Goal: Task Accomplishment & Management: Use online tool/utility

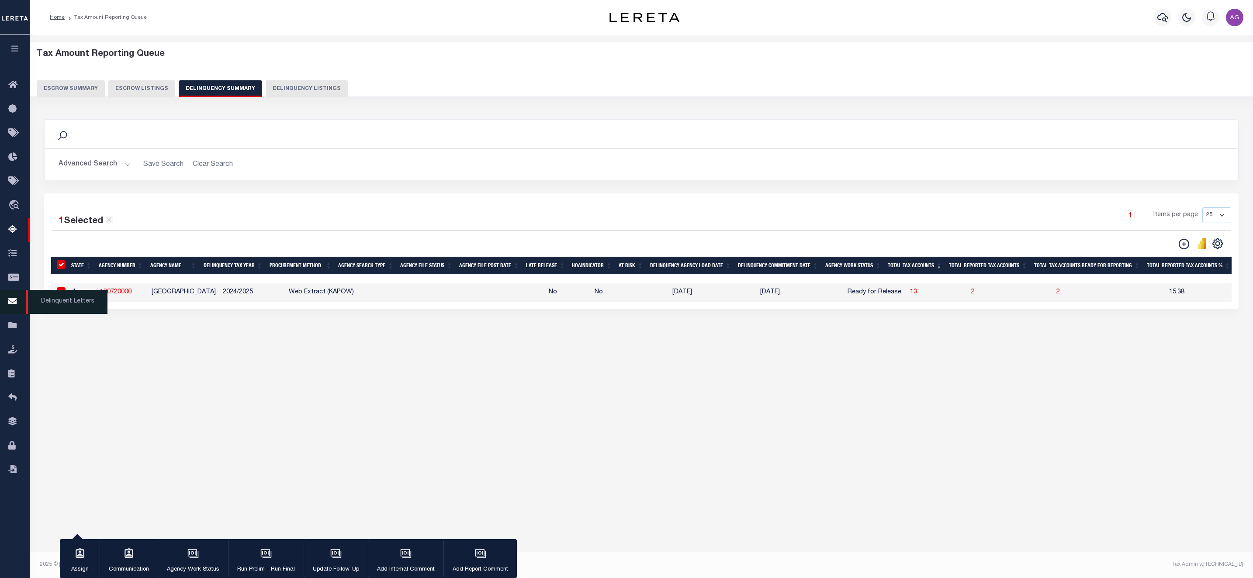
click at [52, 301] on span "Delinquent Letters" at bounding box center [66, 302] width 81 height 24
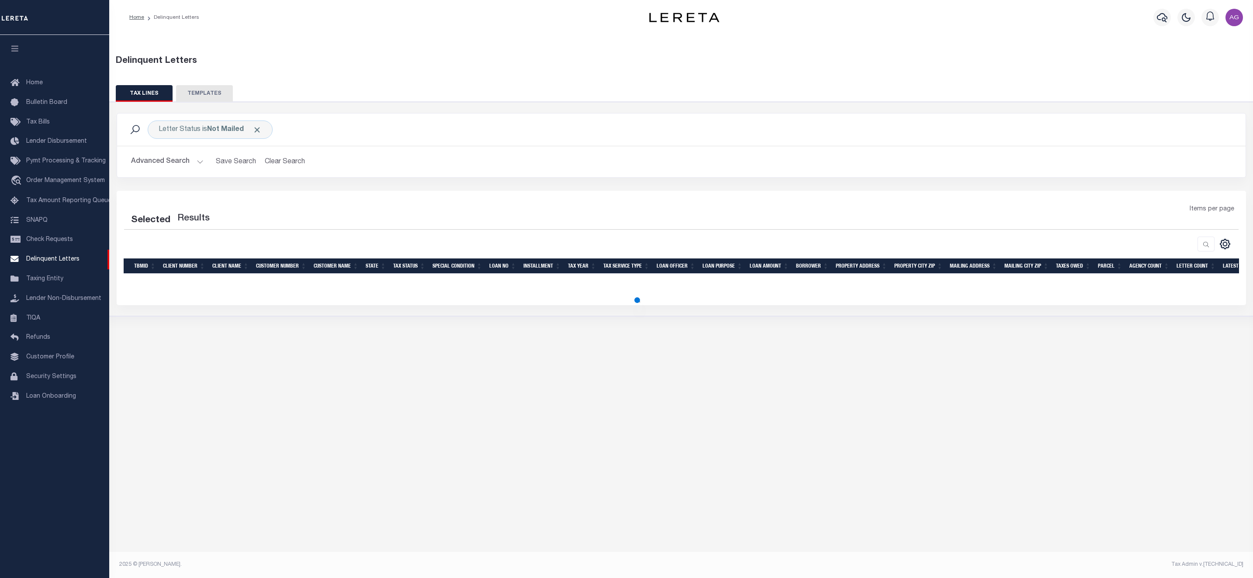
click at [174, 168] on button "Advanced Search" at bounding box center [167, 161] width 73 height 17
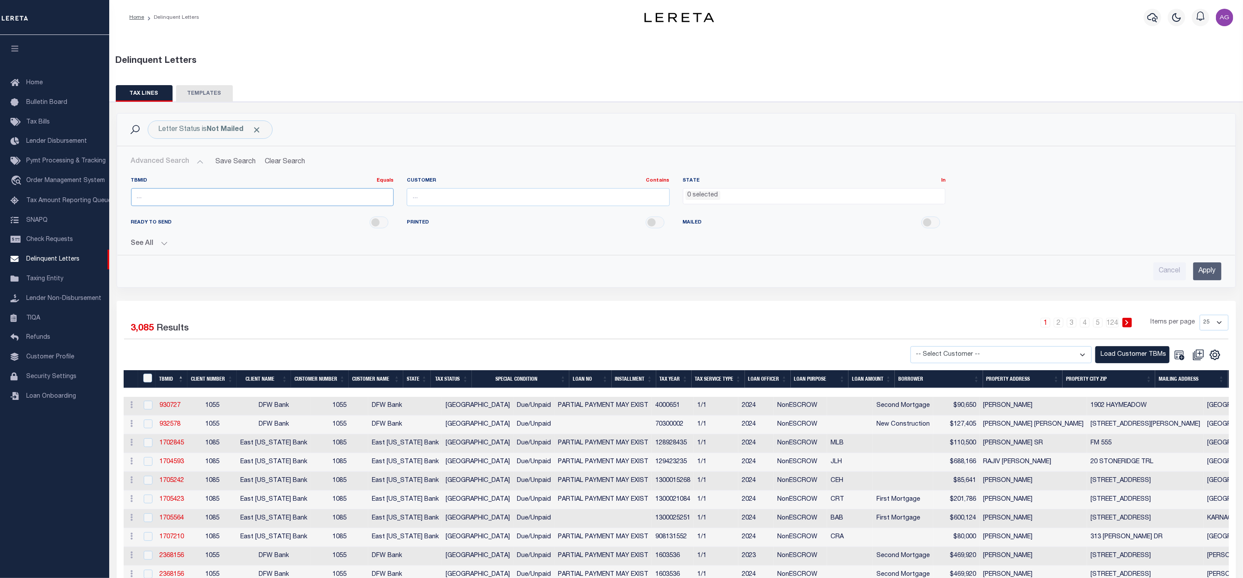
click at [194, 197] on input "number" at bounding box center [262, 197] width 263 height 18
paste input "54693"
type input "54693"
click at [1207, 265] on input "Apply" at bounding box center [1207, 271] width 28 height 18
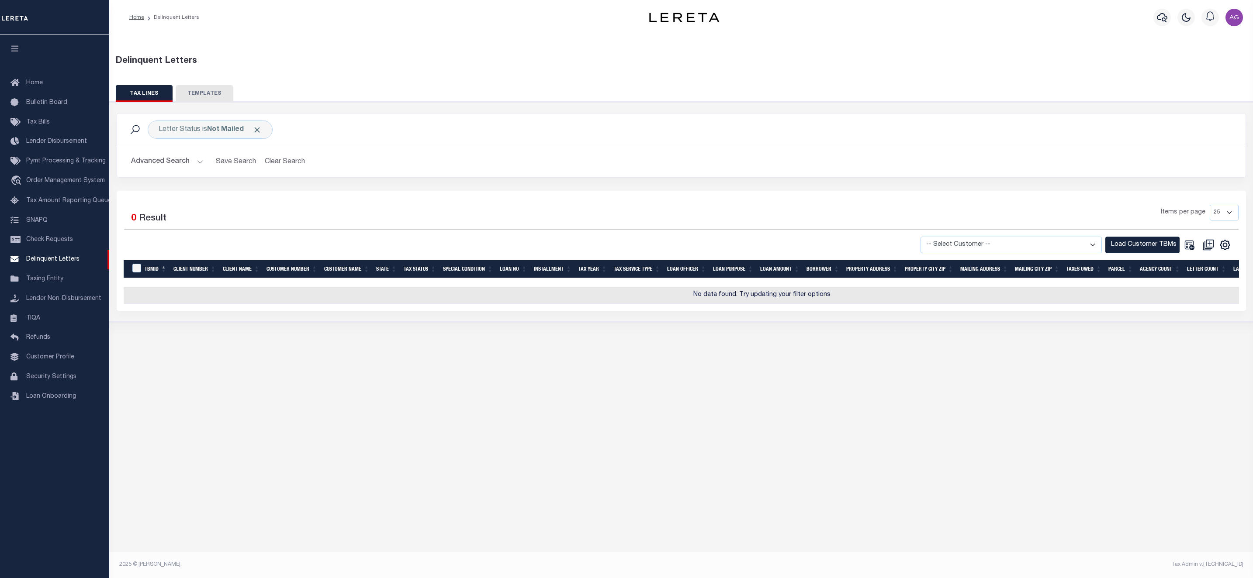
click at [159, 164] on button "Advanced Search" at bounding box center [167, 161] width 73 height 17
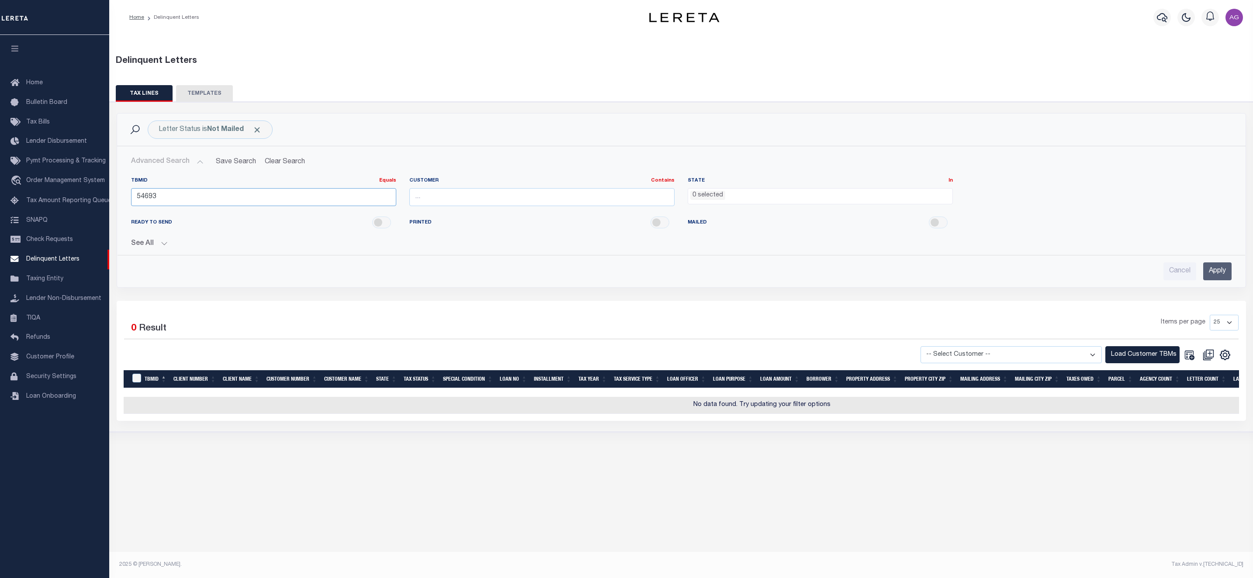
click at [173, 202] on input "54693" at bounding box center [263, 197] width 265 height 18
click at [1218, 276] on input "Apply" at bounding box center [1217, 271] width 28 height 18
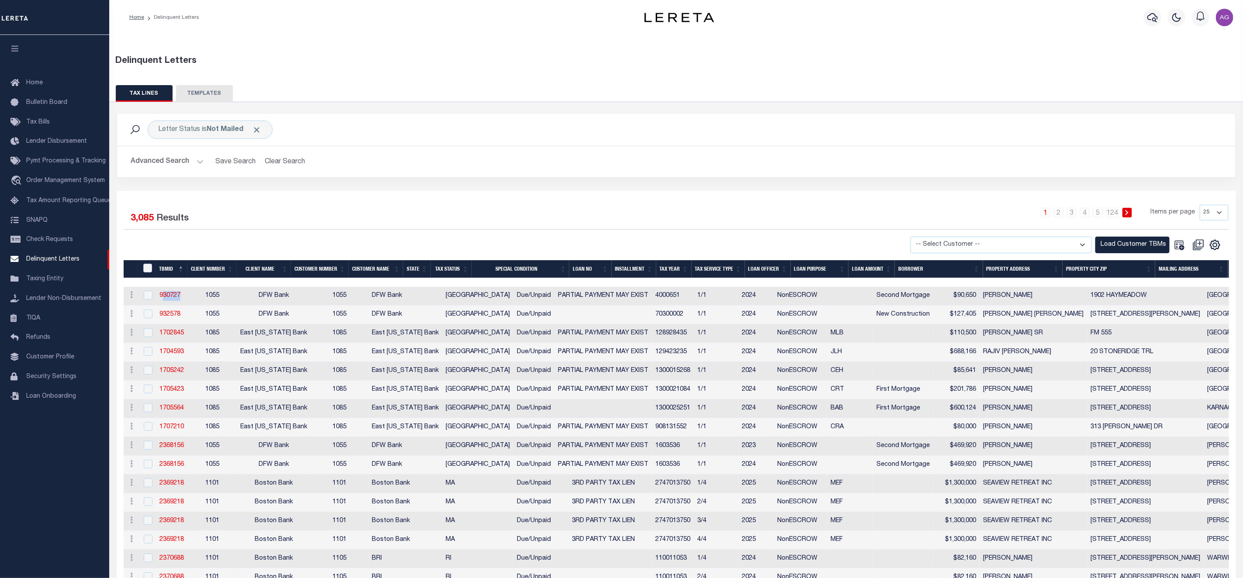
drag, startPoint x: 188, startPoint y: 299, endPoint x: 153, endPoint y: 301, distance: 34.6
click at [153, 301] on tr "History Delete 930727 1055 DFW Bank 1055 DFW Bank TX Due/Unpaid PARTIAL PAYMENT…" at bounding box center [1040, 296] width 1833 height 19
copy link "930727"
click at [505, 185] on div "Letter Status is Not Mailed Search Advanced Search Save Search Clear Search Del…" at bounding box center [676, 152] width 1132 height 78
drag, startPoint x: 193, startPoint y: 297, endPoint x: 154, endPoint y: 294, distance: 39.4
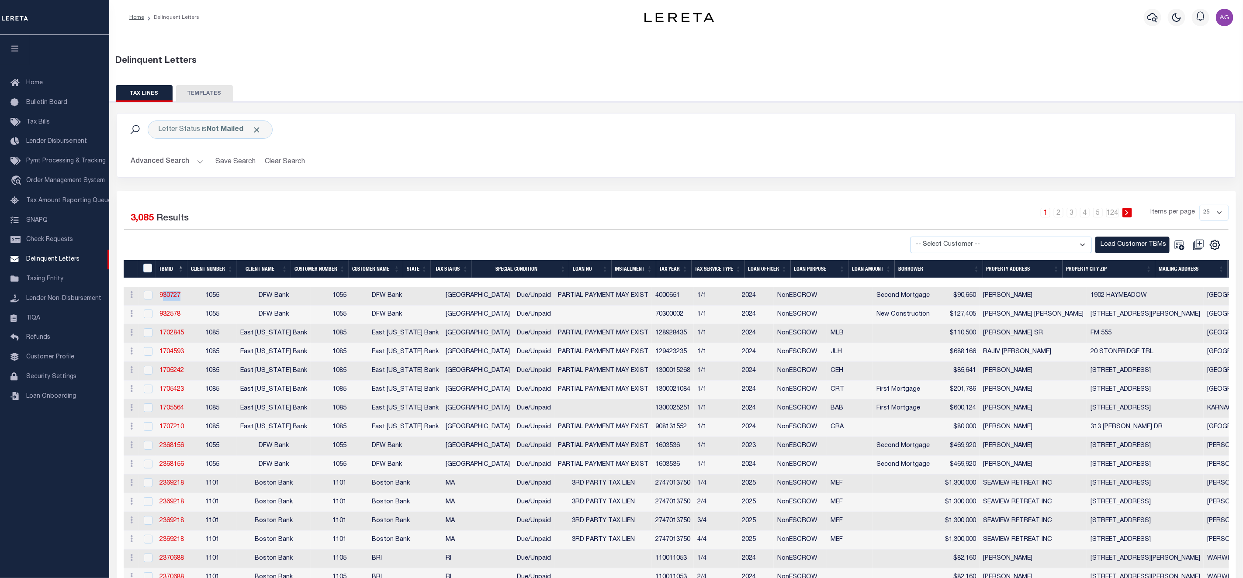
click at [154, 294] on tr "History Delete 930727 1055 DFW Bank 1055 DFW Bank TX Due/Unpaid PARTIAL PAYMENT…" at bounding box center [1040, 296] width 1833 height 19
click at [314, 185] on div "Letter Status is Not Mailed Search Advanced Search Save Search Clear Search Del…" at bounding box center [676, 152] width 1132 height 78
drag, startPoint x: 187, startPoint y: 300, endPoint x: 148, endPoint y: 299, distance: 38.9
click at [148, 299] on tr "History Delete 930727 1055 DFW Bank 1055 DFW Bank TX Due/Unpaid PARTIAL PAYMENT…" at bounding box center [1040, 296] width 1833 height 19
copy tr "930727"
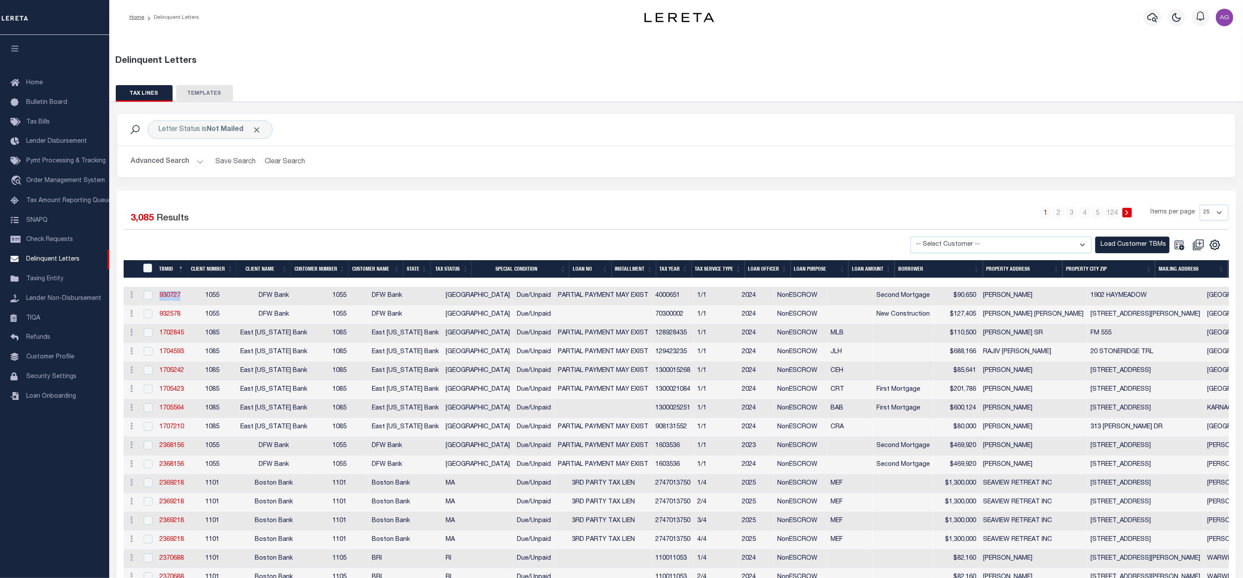
click at [164, 162] on button "Advanced Search" at bounding box center [167, 161] width 73 height 17
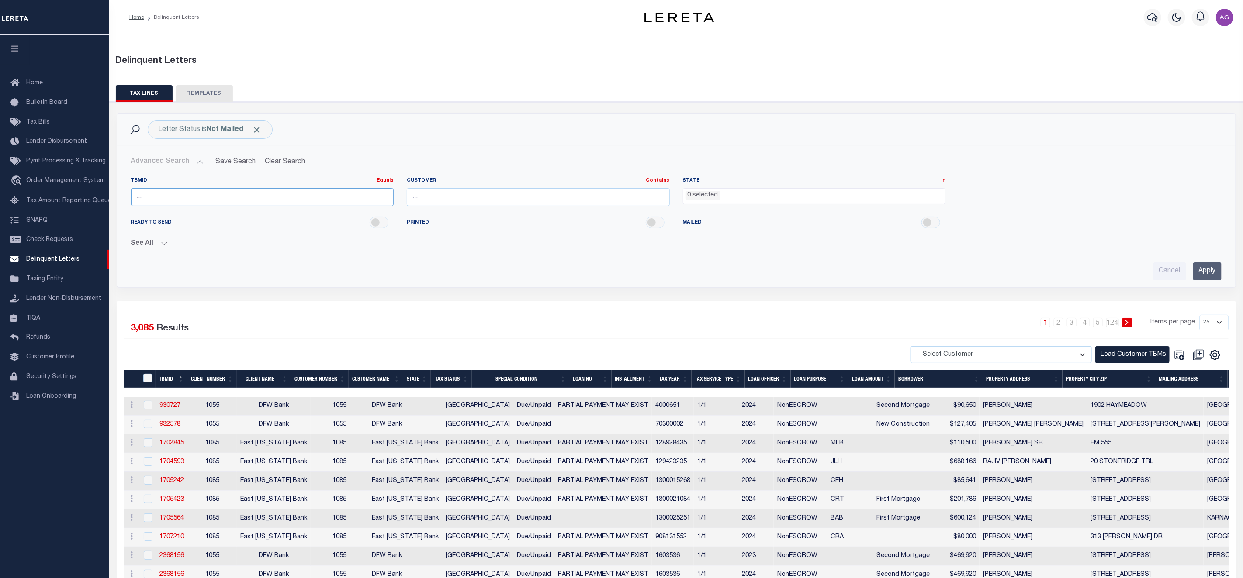
click at [180, 198] on input "number" at bounding box center [262, 197] width 263 height 18
paste input "930727"
type input "930727"
click at [1212, 268] on input "Apply" at bounding box center [1207, 271] width 28 height 18
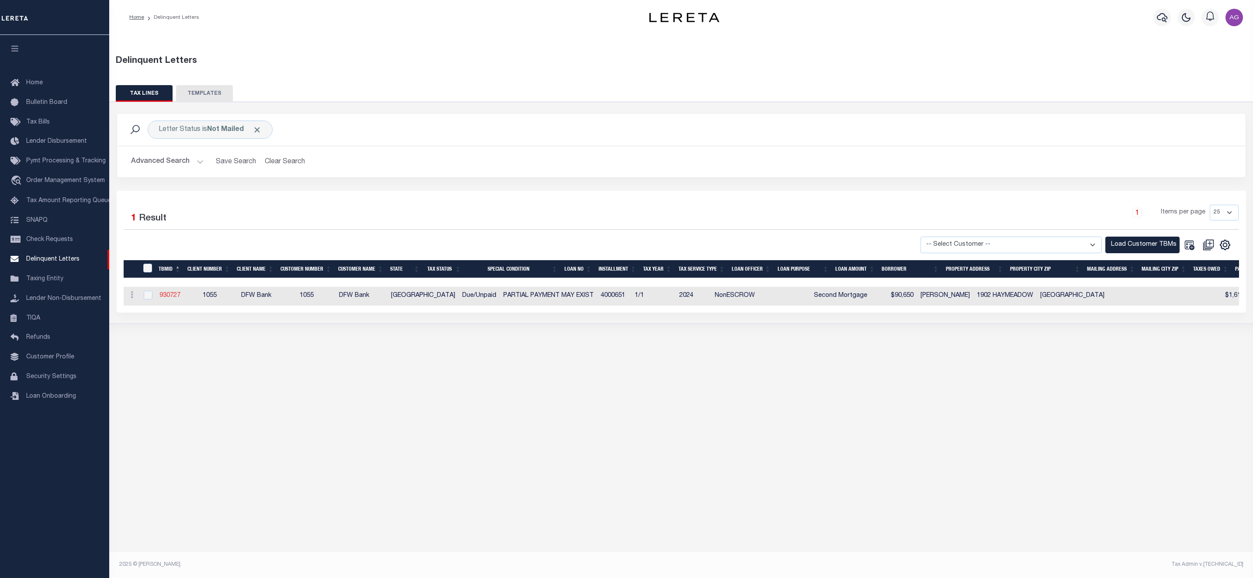
click at [168, 298] on link "930727" at bounding box center [169, 296] width 21 height 6
checkbox input "true"
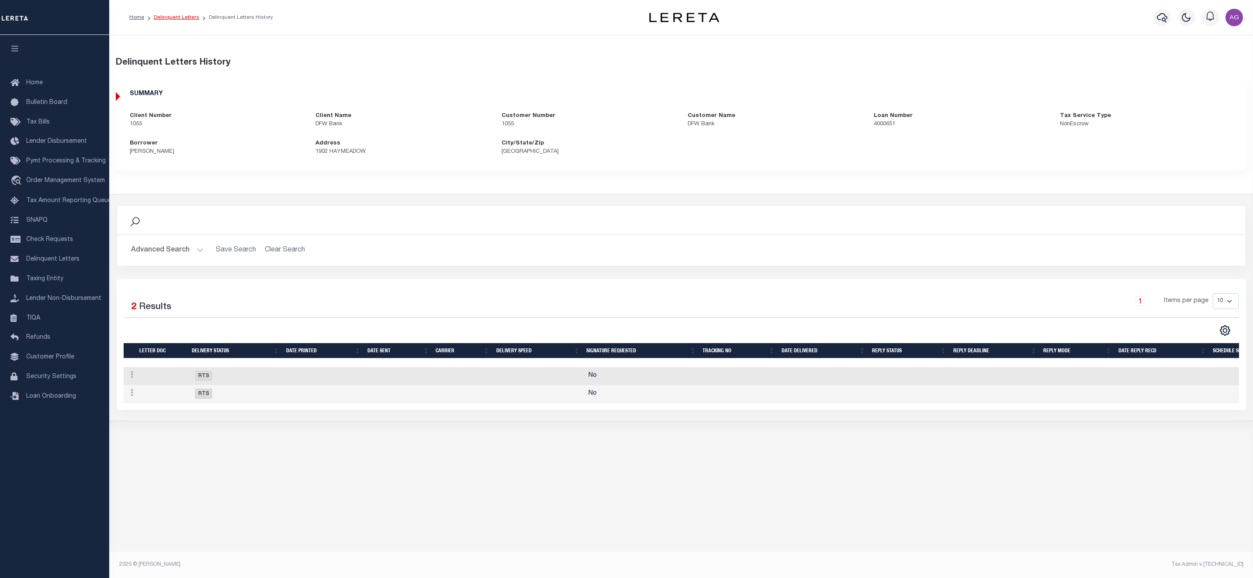
click at [183, 19] on link "Delinquent Letters" at bounding box center [176, 17] width 45 height 5
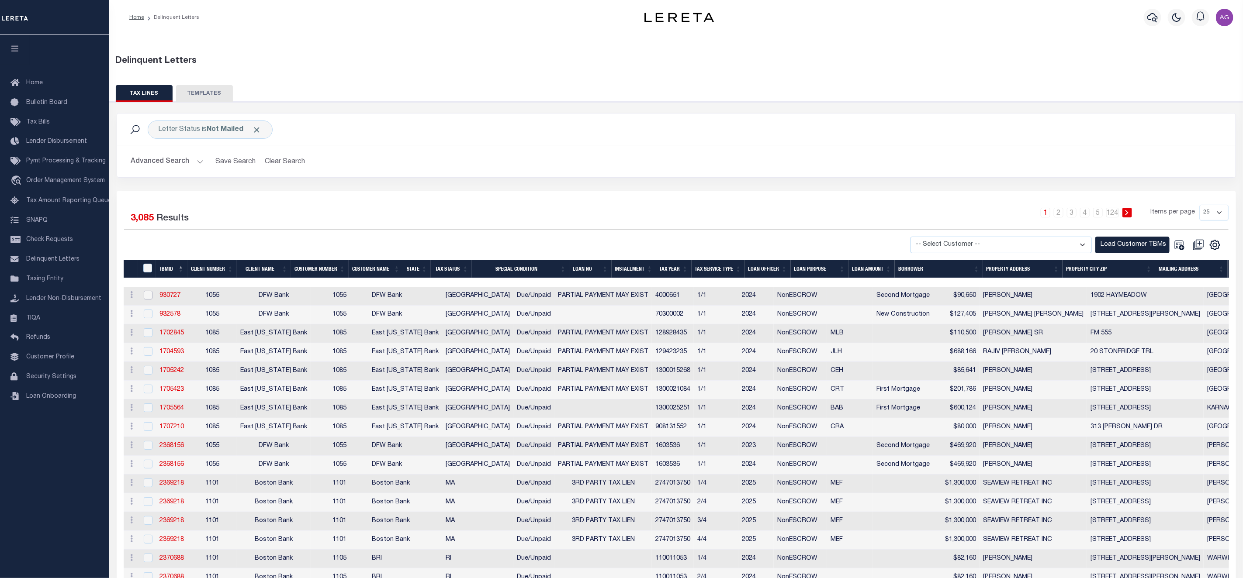
click at [148, 296] on input "checkbox" at bounding box center [148, 295] width 9 height 9
checkbox input "true"
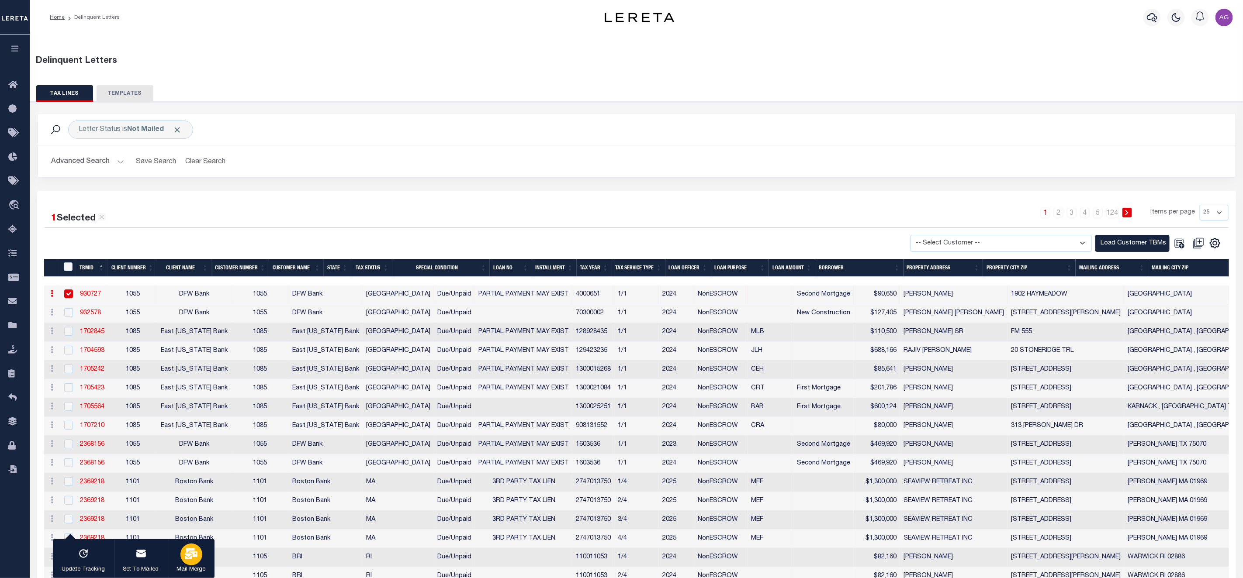
click at [191, 546] on div "button" at bounding box center [191, 555] width 22 height 22
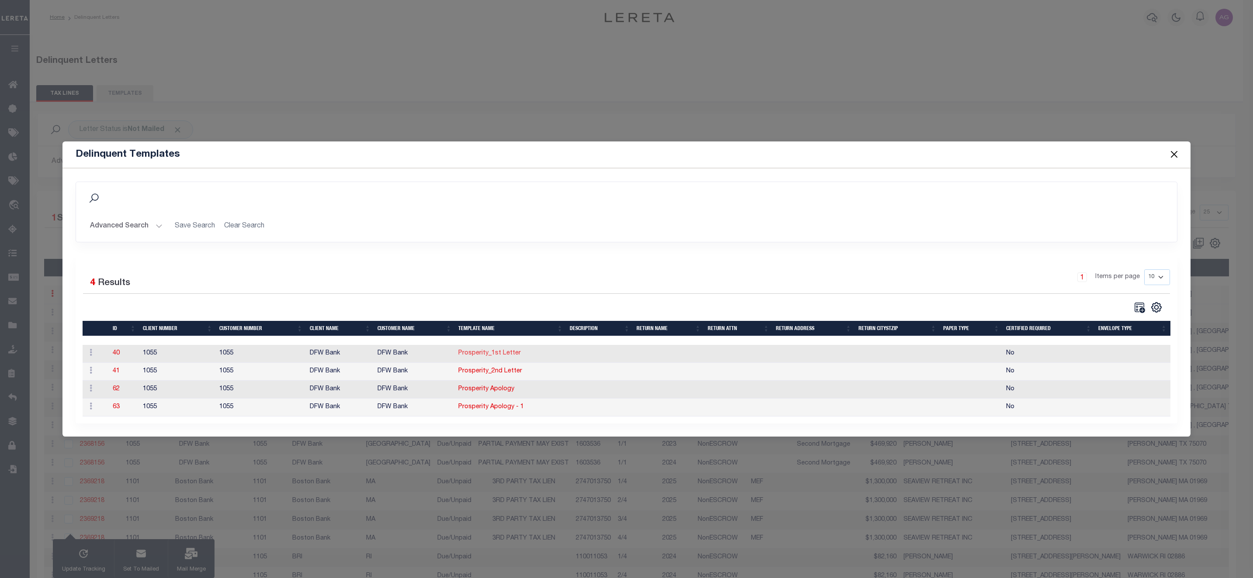
click at [502, 352] on link "Prosperity_1st Letter" at bounding box center [489, 353] width 62 height 6
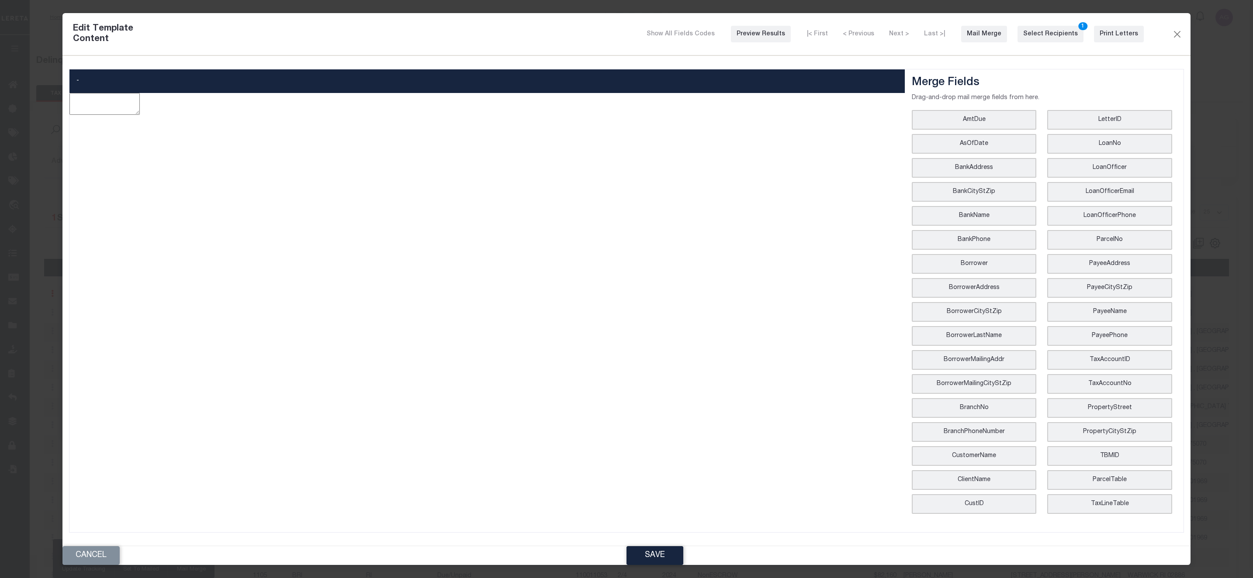
type textarea "<p style="text-align: center;"><img style="float: left;" src="data:image/png;ba…"
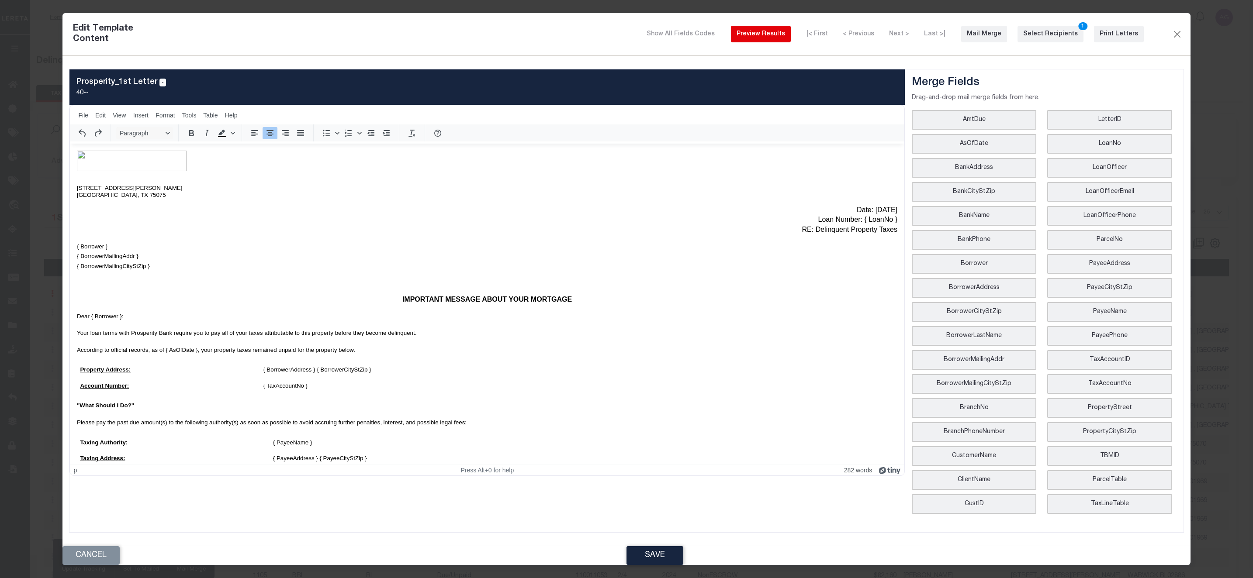
click at [785, 37] on div "Preview Results" at bounding box center [760, 34] width 48 height 9
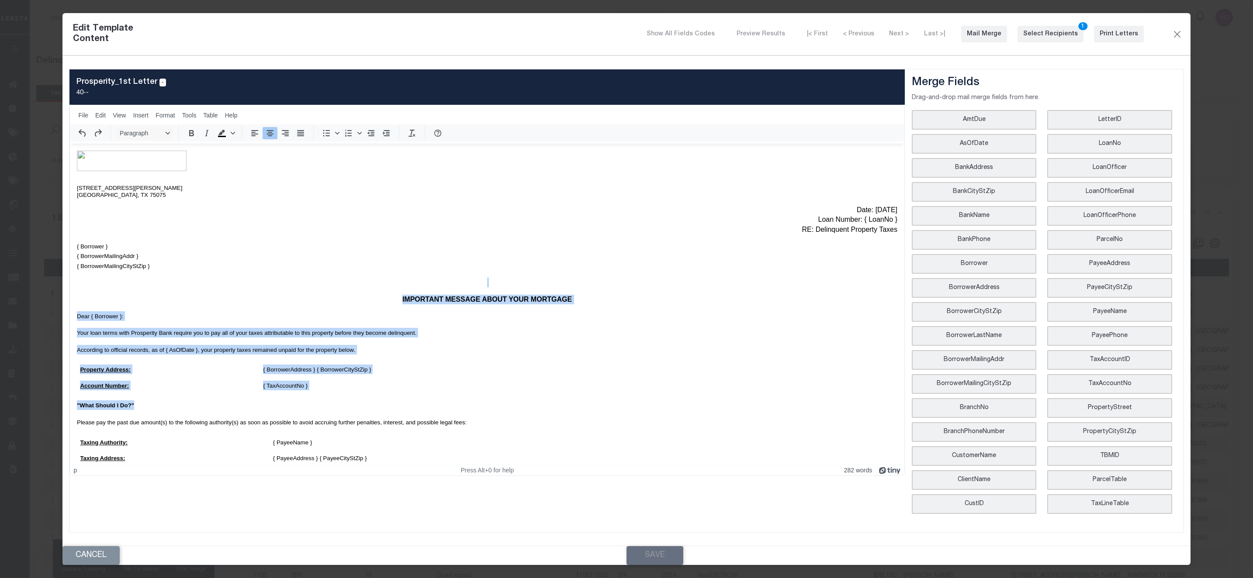
drag, startPoint x: 374, startPoint y: 400, endPoint x: 135, endPoint y: 287, distance: 264.2
click at [135, 287] on body "2101 Custer Road Plano, TX 75075 Date: August 22, 2024 Loan Number: { LoanNo } …" at bounding box center [487, 414] width 820 height 526
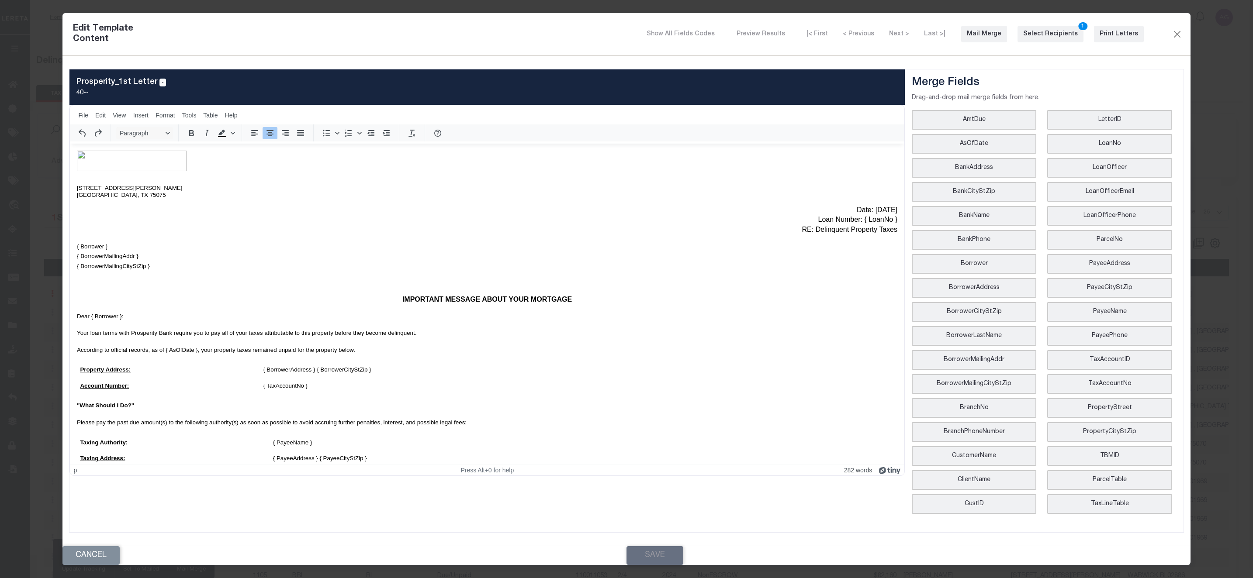
click at [574, 250] on p "{ Borrower } { BorrowerMailingAddr } { BorrowerMailingCityStZip }" at bounding box center [487, 256] width 820 height 29
click at [981, 36] on div "Mail Merge" at bounding box center [984, 34] width 35 height 9
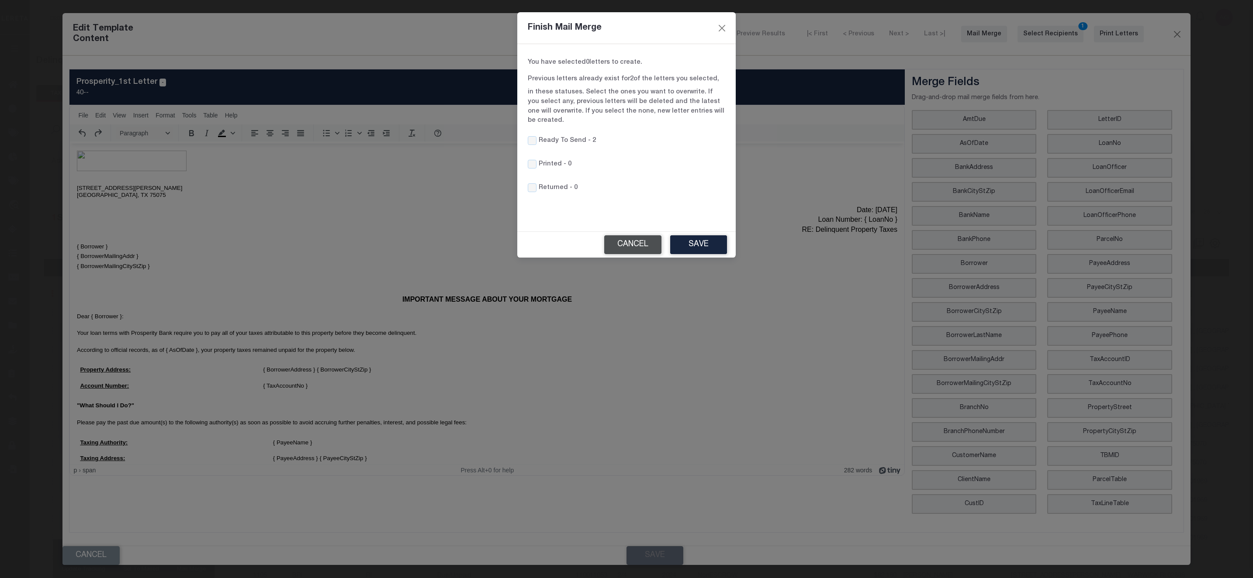
click at [641, 236] on button "Cancel" at bounding box center [632, 244] width 57 height 19
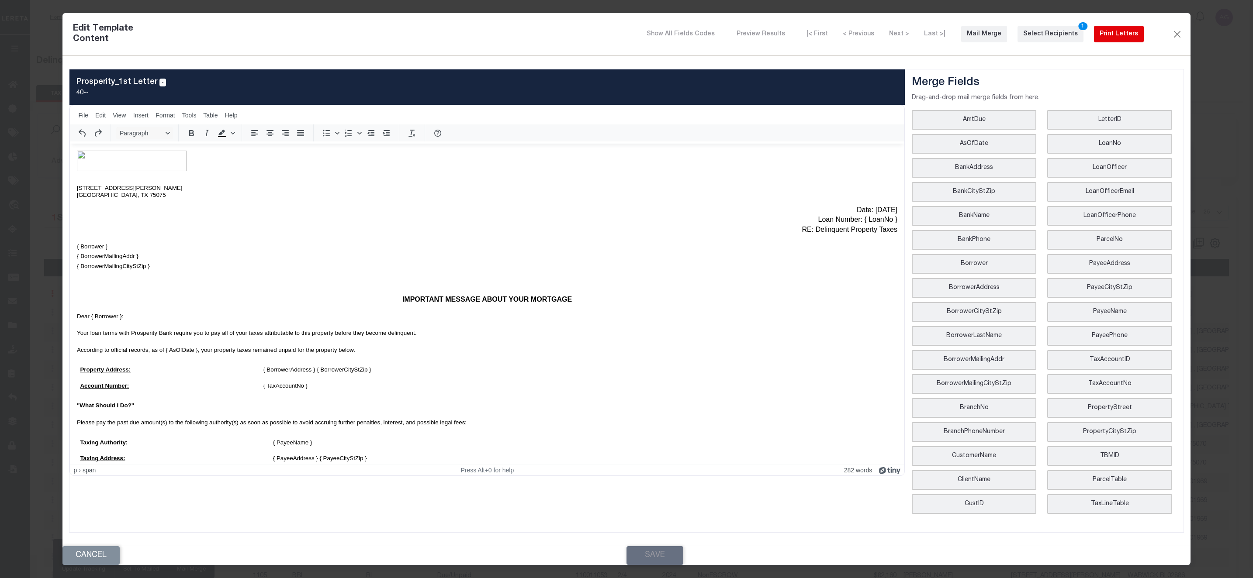
click at [1126, 39] on div "Print Letters" at bounding box center [1118, 34] width 38 height 9
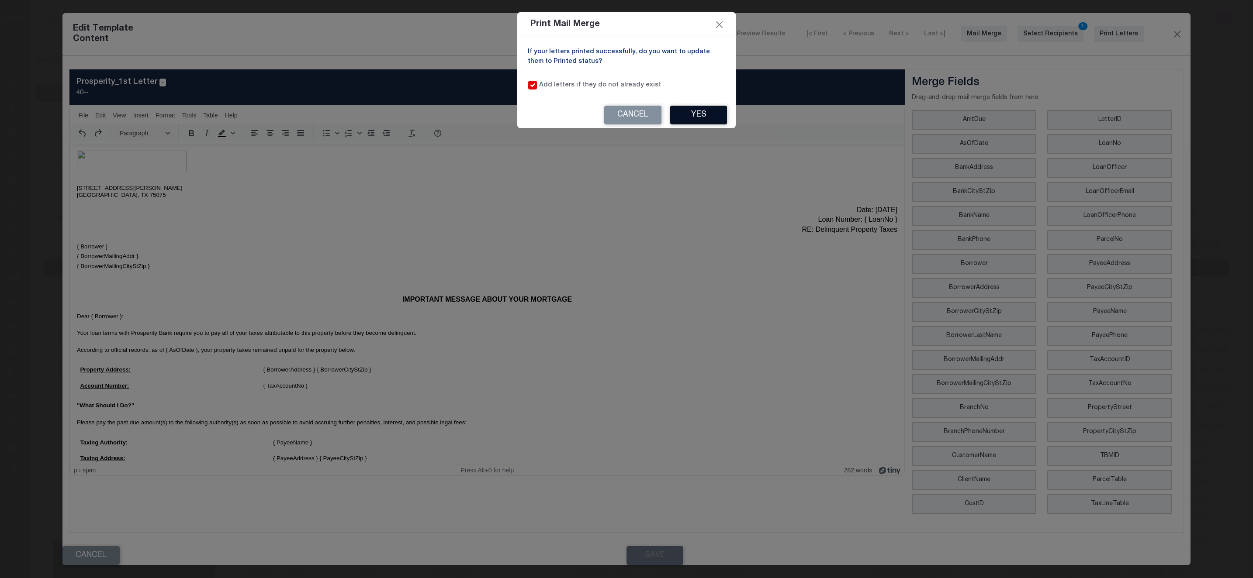
click at [708, 118] on button "Yes" at bounding box center [698, 115] width 57 height 19
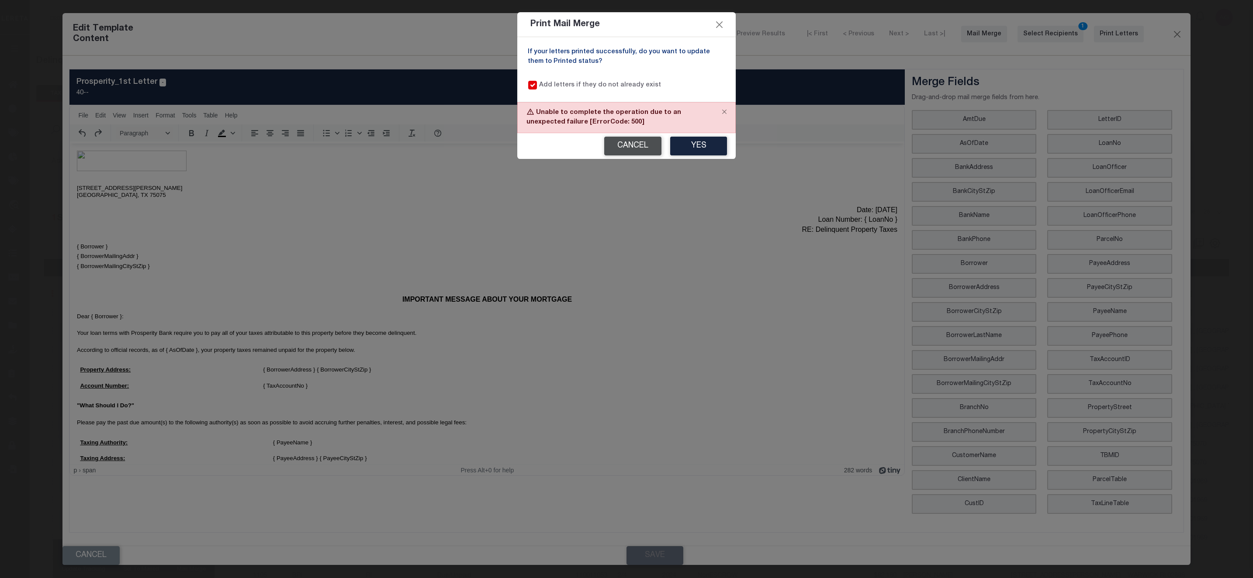
click at [637, 147] on button "Cancel" at bounding box center [632, 146] width 57 height 19
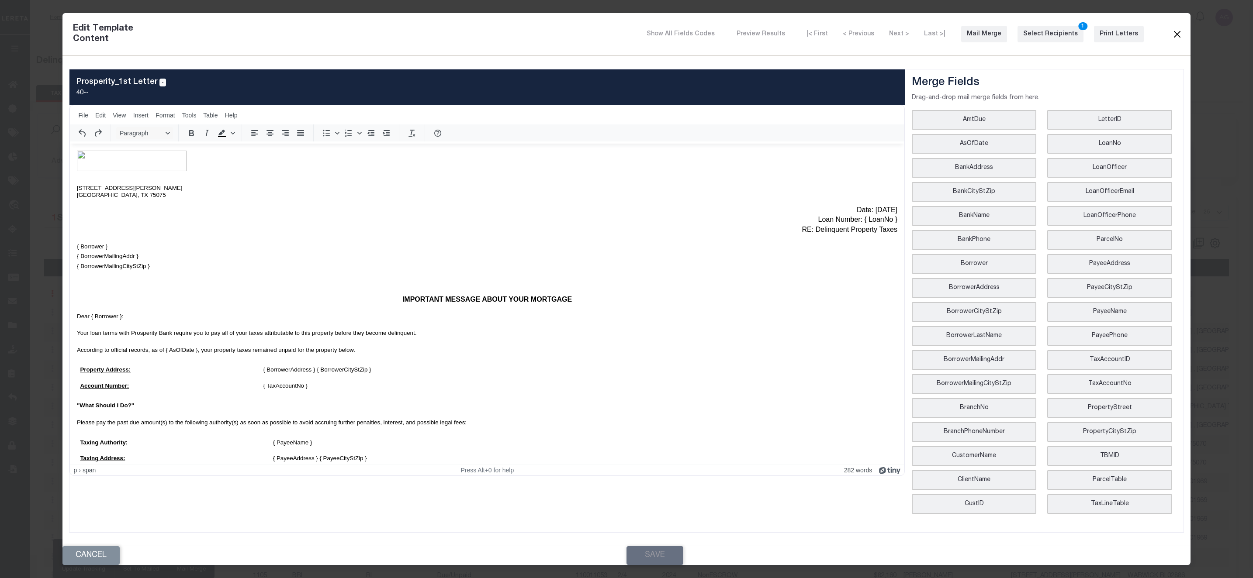
click at [1177, 32] on button "Close" at bounding box center [1176, 33] width 10 height 11
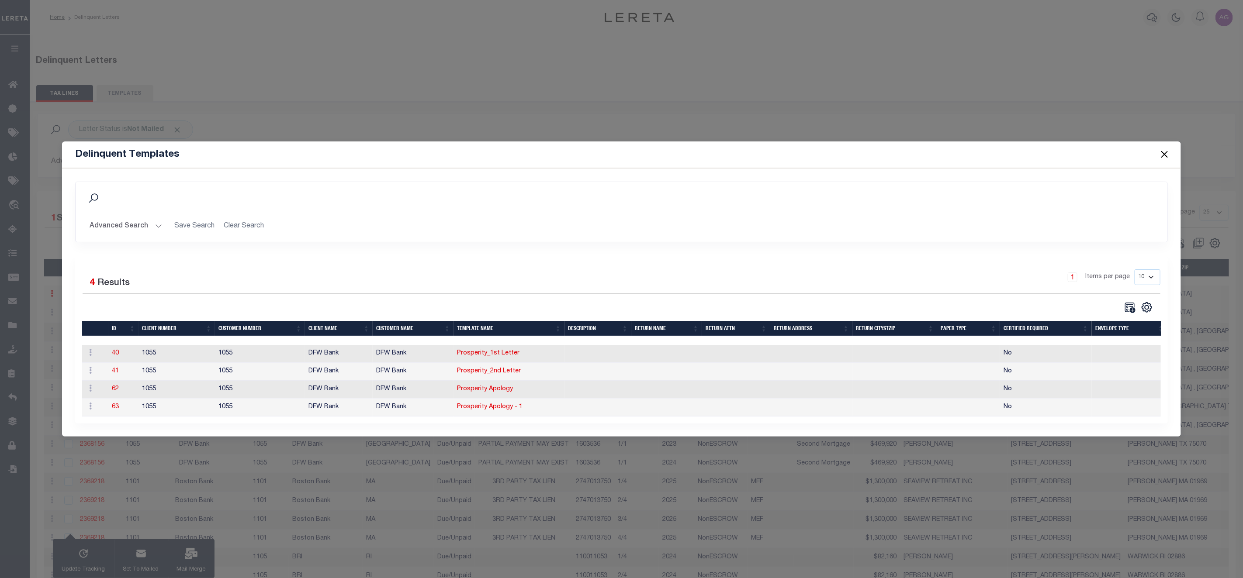
click at [1162, 149] on button "Close" at bounding box center [1164, 154] width 11 height 11
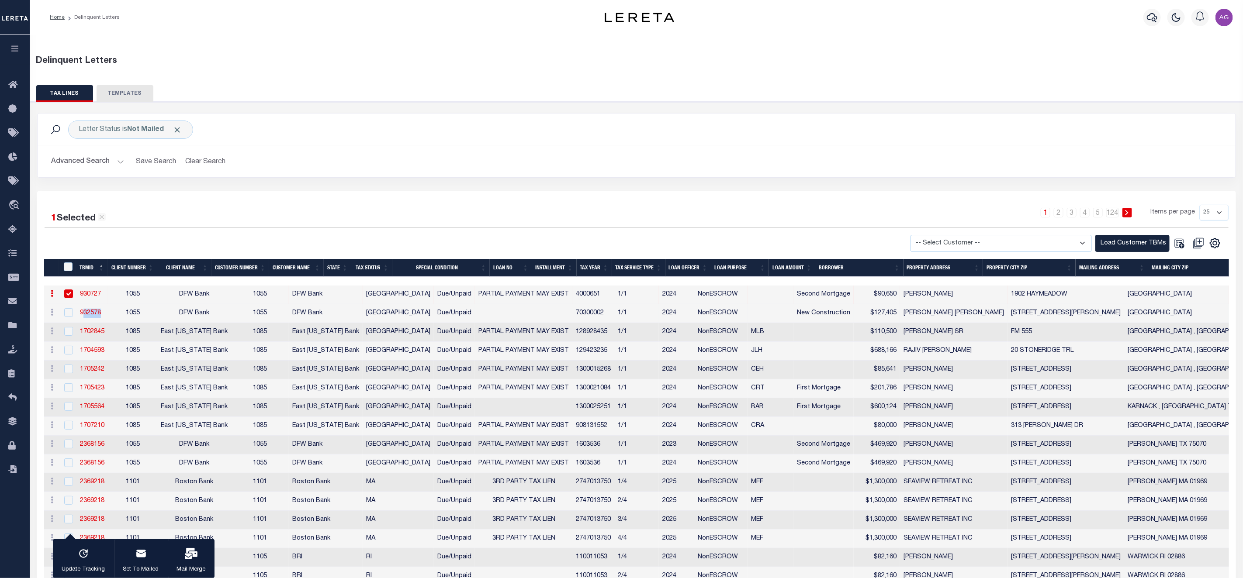
drag, startPoint x: 109, startPoint y: 316, endPoint x: 79, endPoint y: 318, distance: 30.3
click at [79, 318] on tr "History Delete 932578 1055 DFW Bank 1055 DFW Bank TX Due/Unpaid 70300002 1/1 20…" at bounding box center [960, 313] width 1833 height 19
click at [170, 228] on div "1 Selected 3,085 Results 1 2 3 4 5 … 124 Items per page 25 50 100 500 1000" at bounding box center [637, 216] width 1184 height 23
drag, startPoint x: 111, startPoint y: 333, endPoint x: 80, endPoint y: 336, distance: 31.6
click at [80, 336] on tr "History Delete 1702845 1085 East Texas Bank 1085 East Texas Bank TX Due/Unpaid …" at bounding box center [960, 332] width 1833 height 19
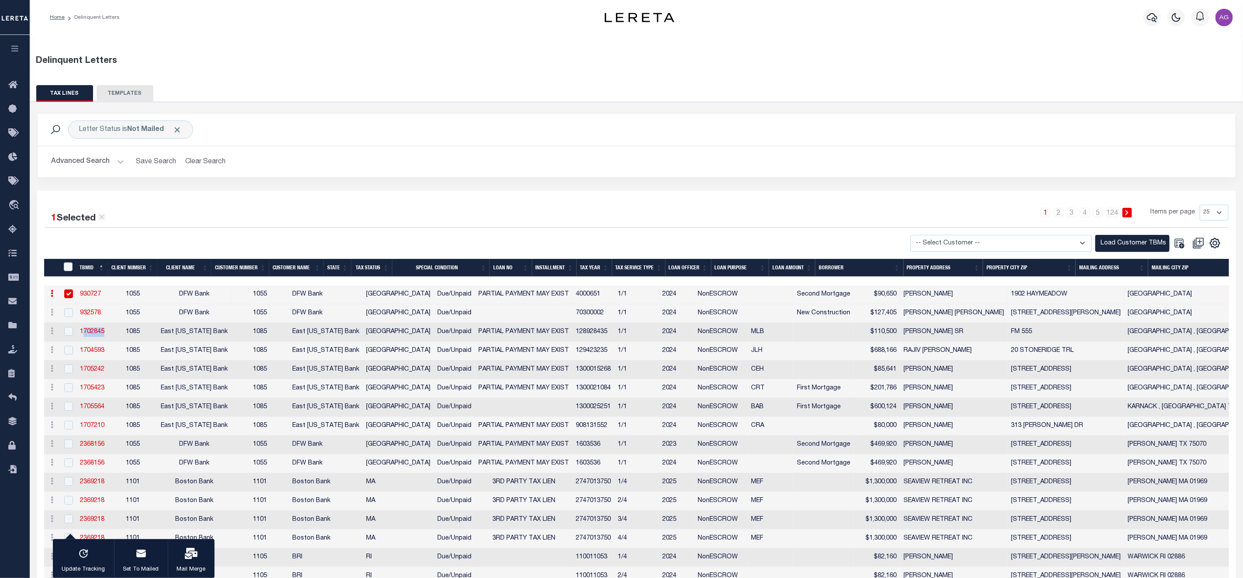
copy link "1702845"
click at [69, 295] on input "checkbox" at bounding box center [68, 294] width 9 height 9
checkbox input "false"
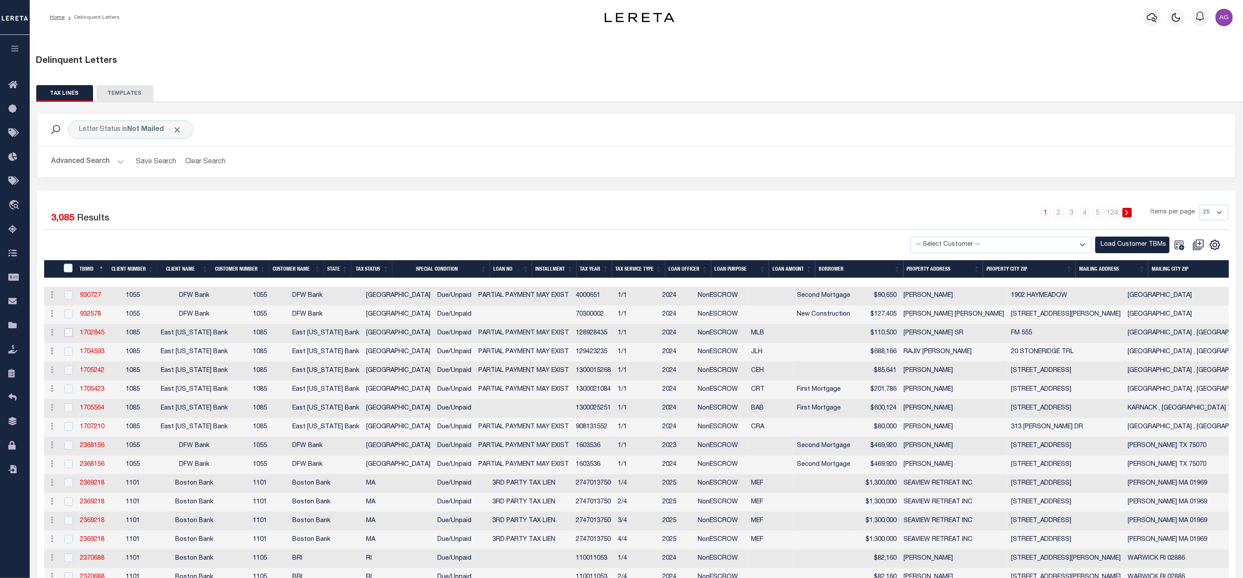
click at [67, 333] on input "checkbox" at bounding box center [68, 332] width 9 height 9
checkbox input "true"
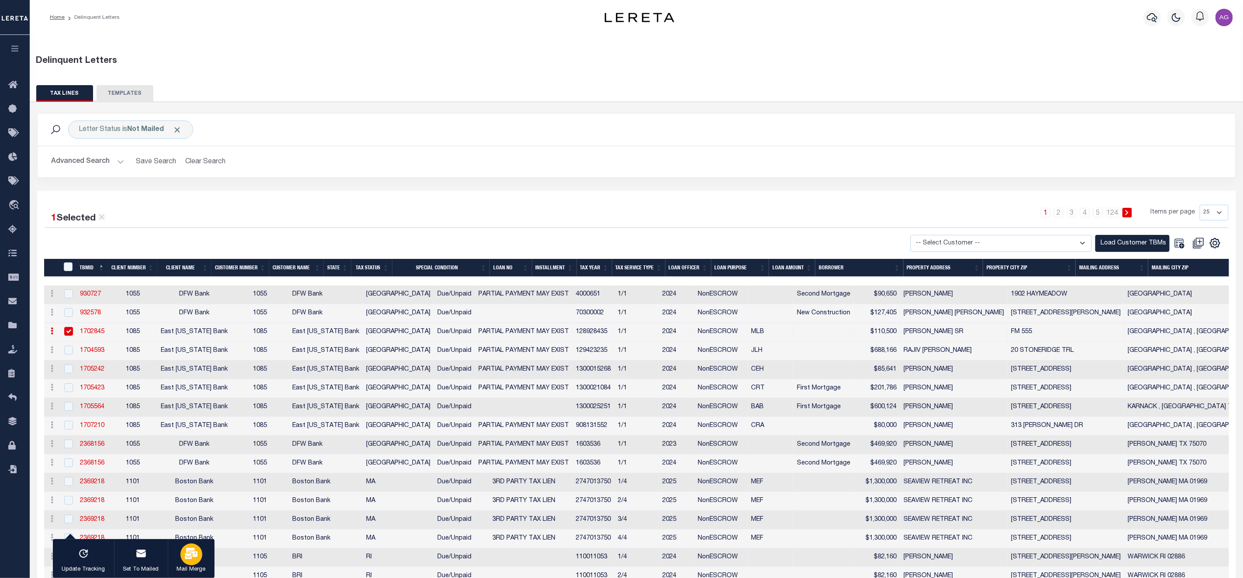
click at [185, 555] on icon "button" at bounding box center [191, 553] width 13 height 11
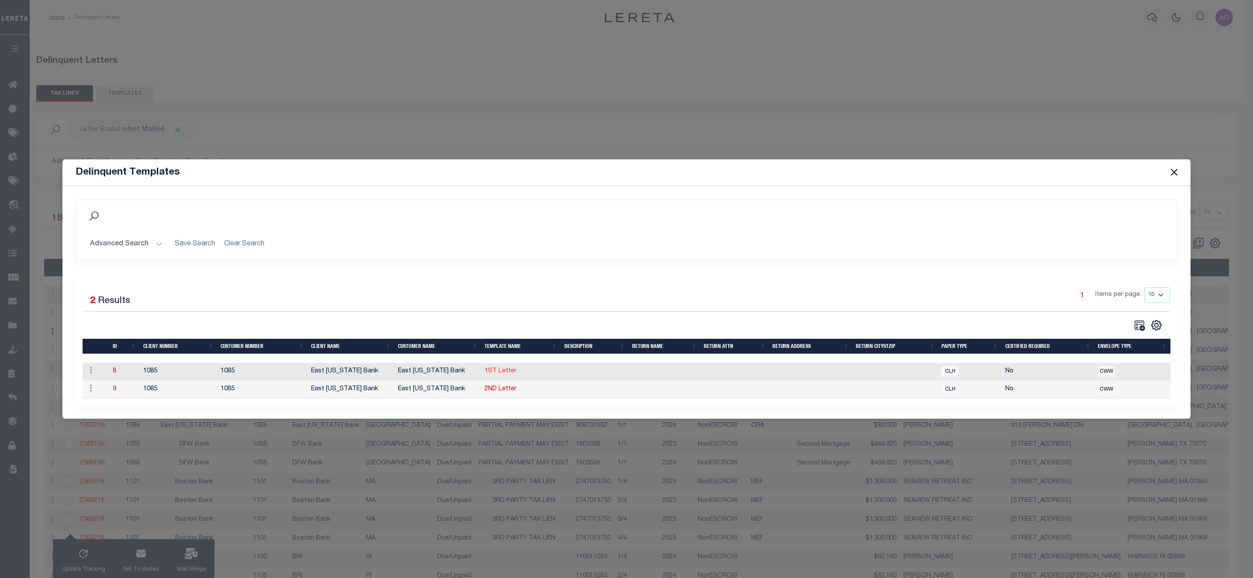
click at [495, 372] on link "1ST Letter" at bounding box center [500, 371] width 32 height 6
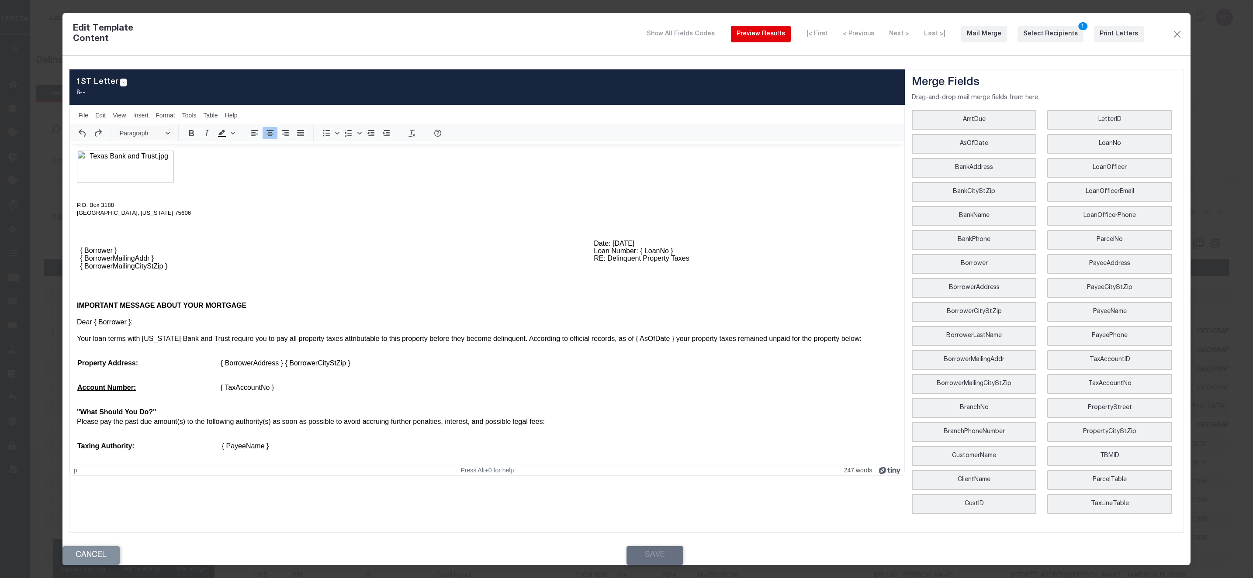
click at [773, 38] on div "Preview Results" at bounding box center [760, 34] width 48 height 9
click at [1109, 39] on div "Print Letters" at bounding box center [1118, 34] width 38 height 9
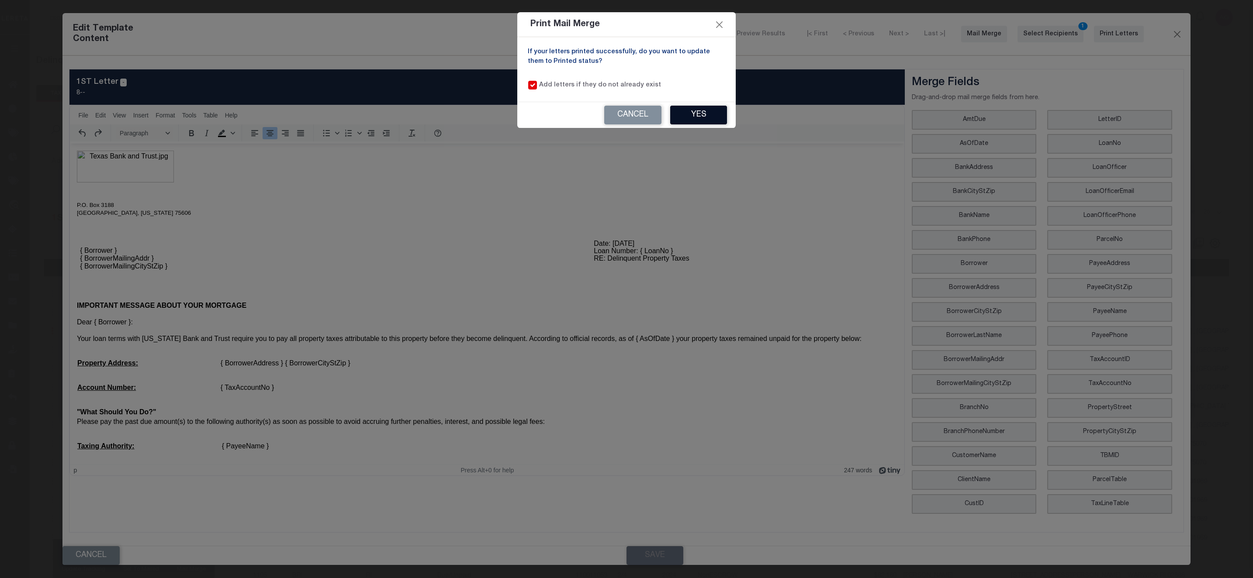
click at [705, 113] on button "Yes" at bounding box center [698, 115] width 57 height 19
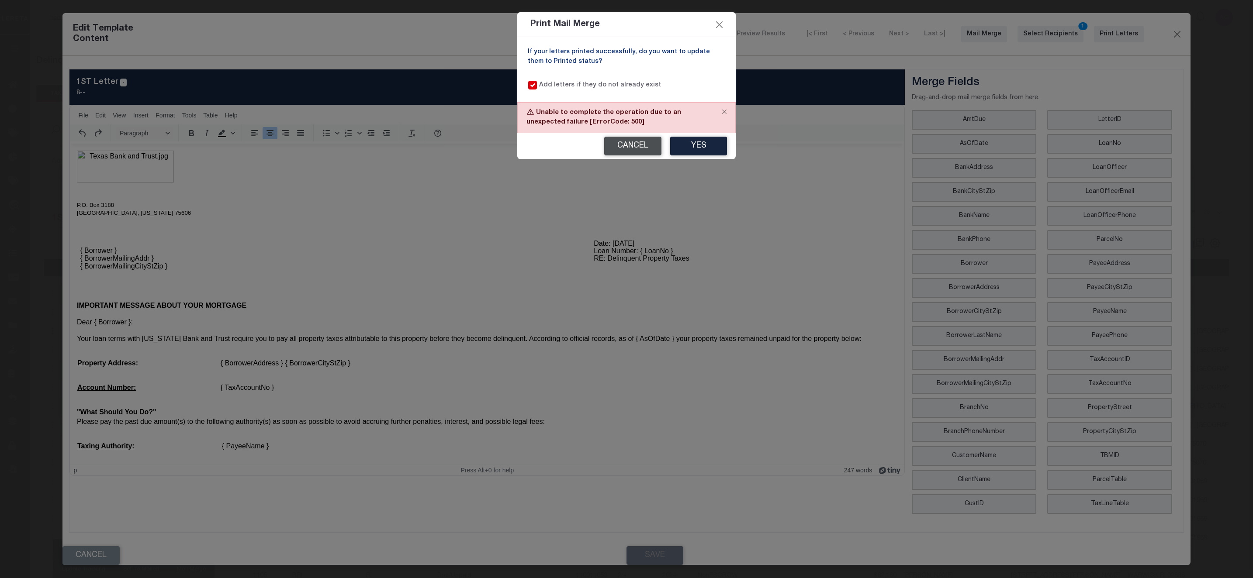
click at [618, 145] on button "Cancel" at bounding box center [632, 146] width 57 height 19
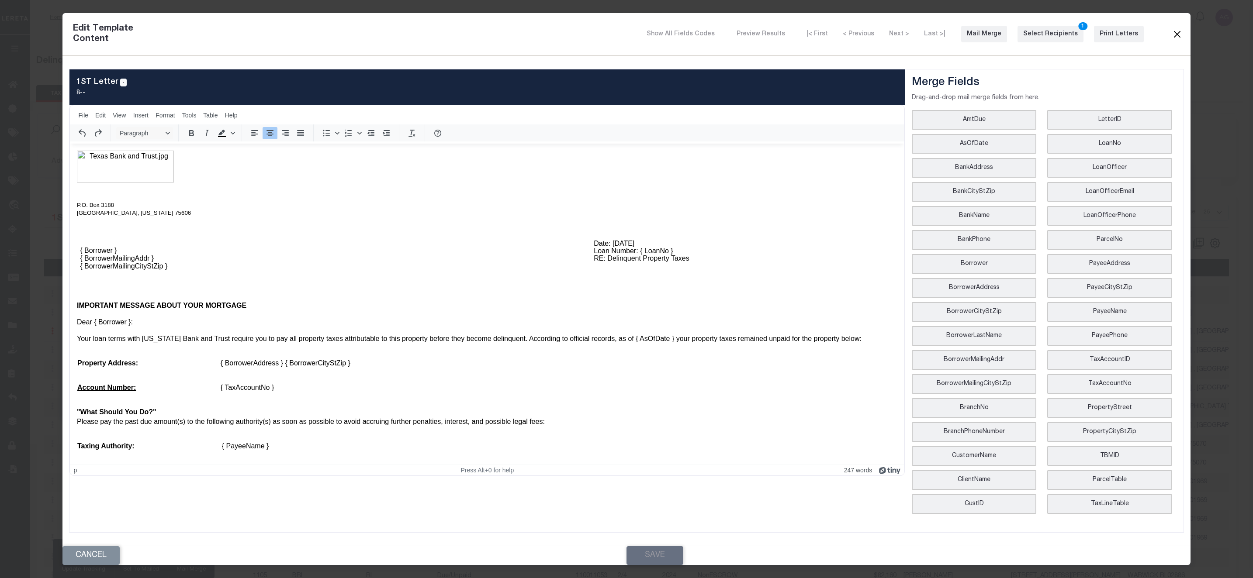
click at [1180, 40] on button "Close" at bounding box center [1176, 33] width 10 height 11
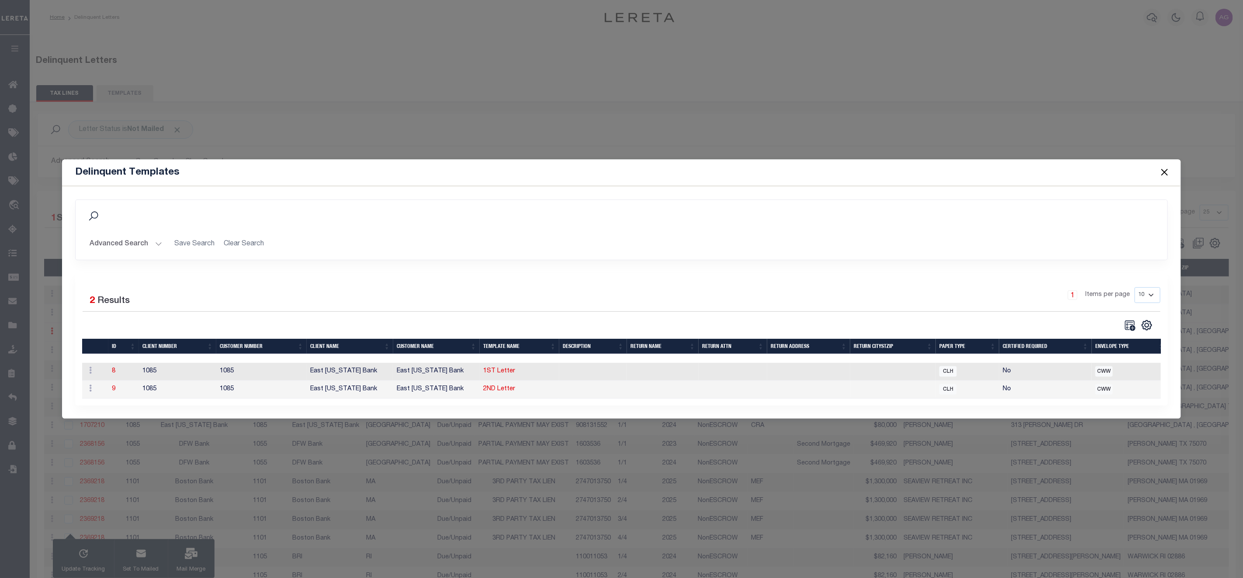
click at [1160, 167] on button "Close" at bounding box center [1164, 172] width 11 height 11
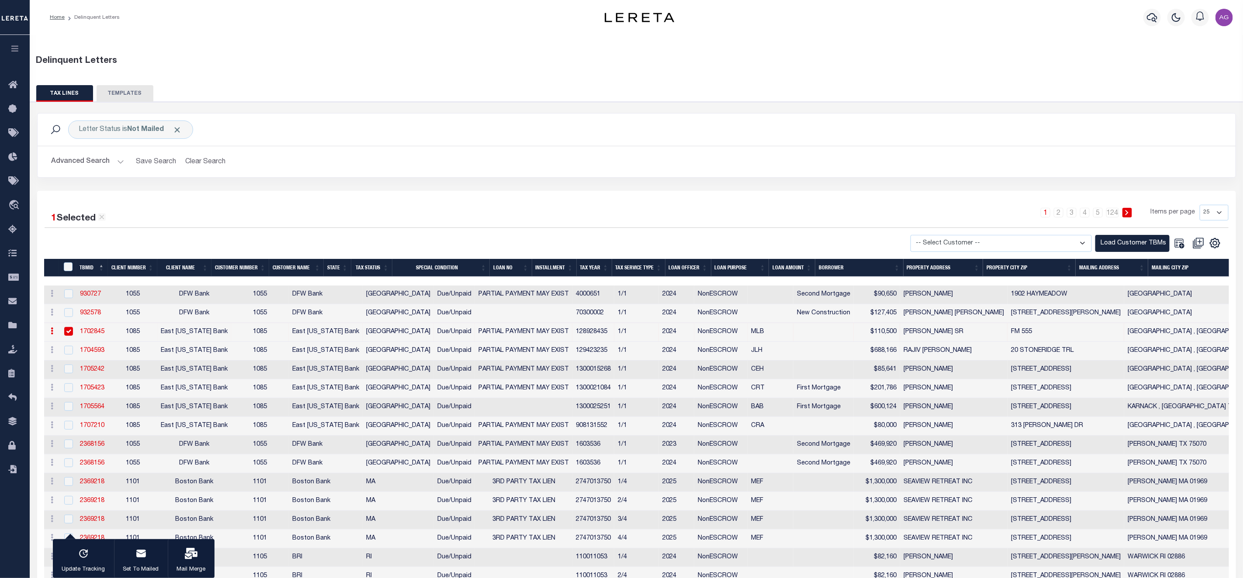
drag, startPoint x: 76, startPoint y: 352, endPoint x: 105, endPoint y: 356, distance: 28.7
click at [105, 356] on td "1704593" at bounding box center [91, 351] width 31 height 19
checkbox input "true"
copy link "1704593"
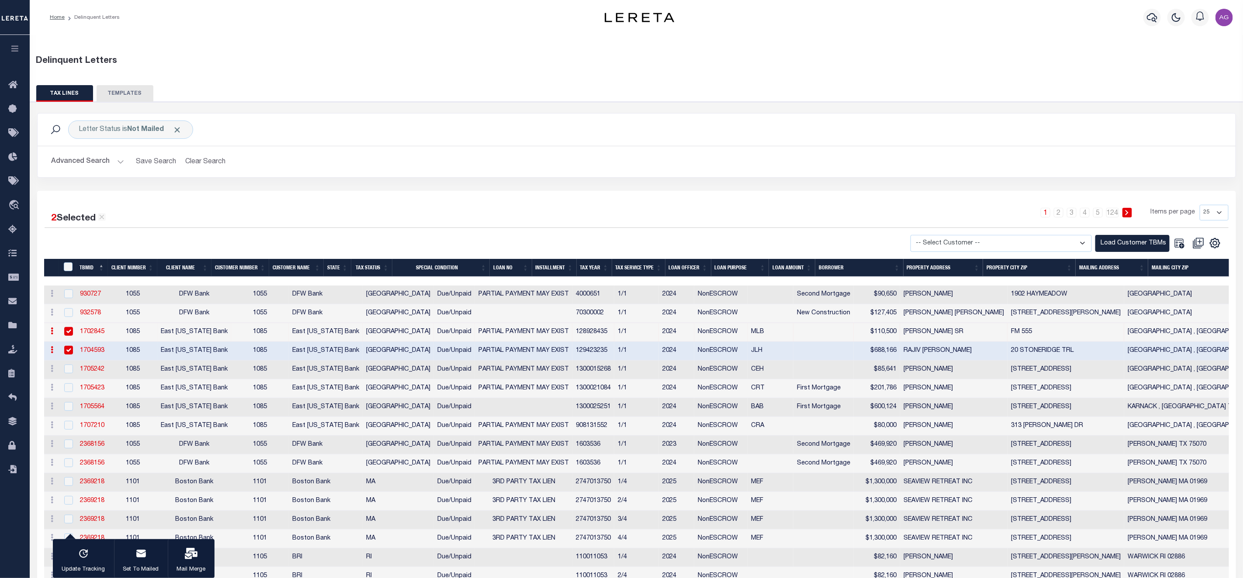
click at [65, 332] on input "checkbox" at bounding box center [68, 331] width 9 height 9
checkbox input "false"
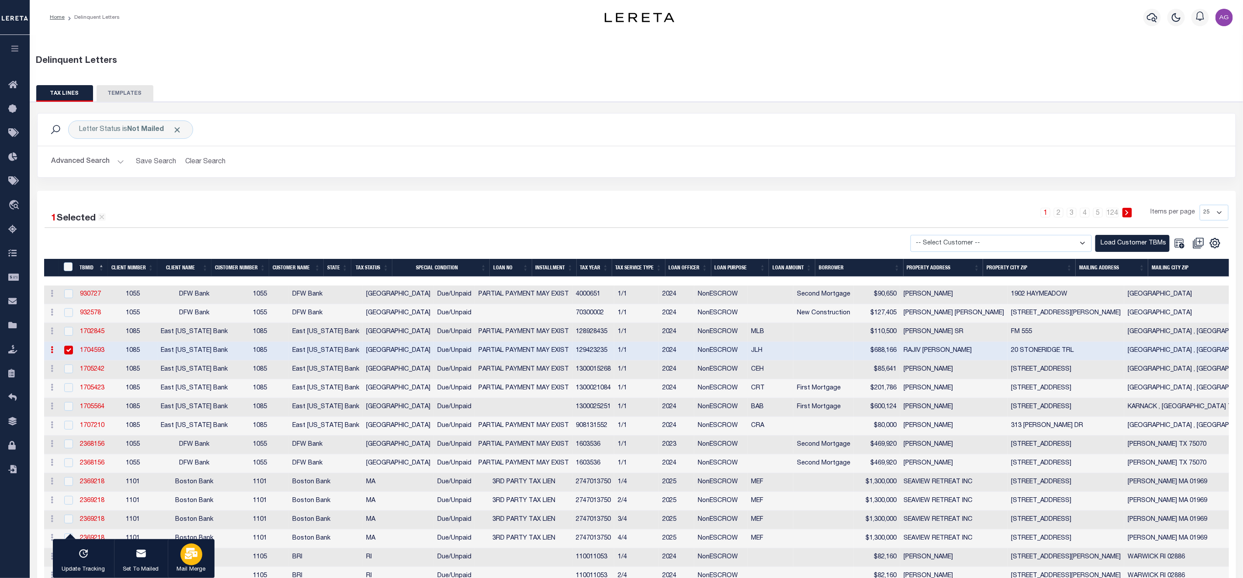
click at [194, 553] on icon "button" at bounding box center [191, 553] width 13 height 11
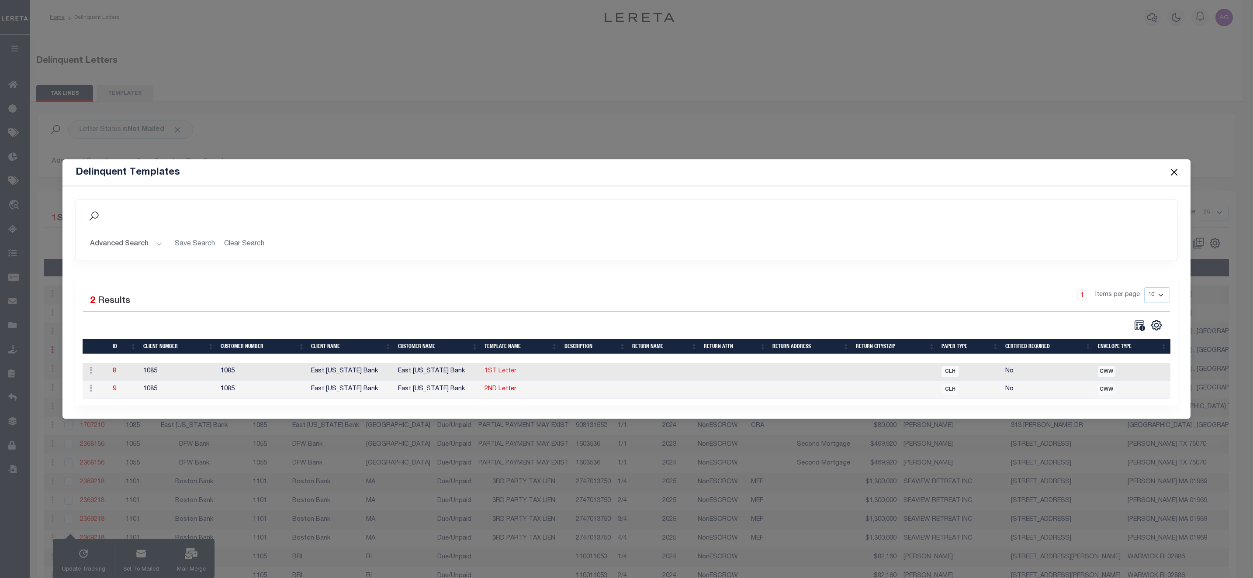
click at [505, 372] on link "1ST Letter" at bounding box center [500, 371] width 32 height 6
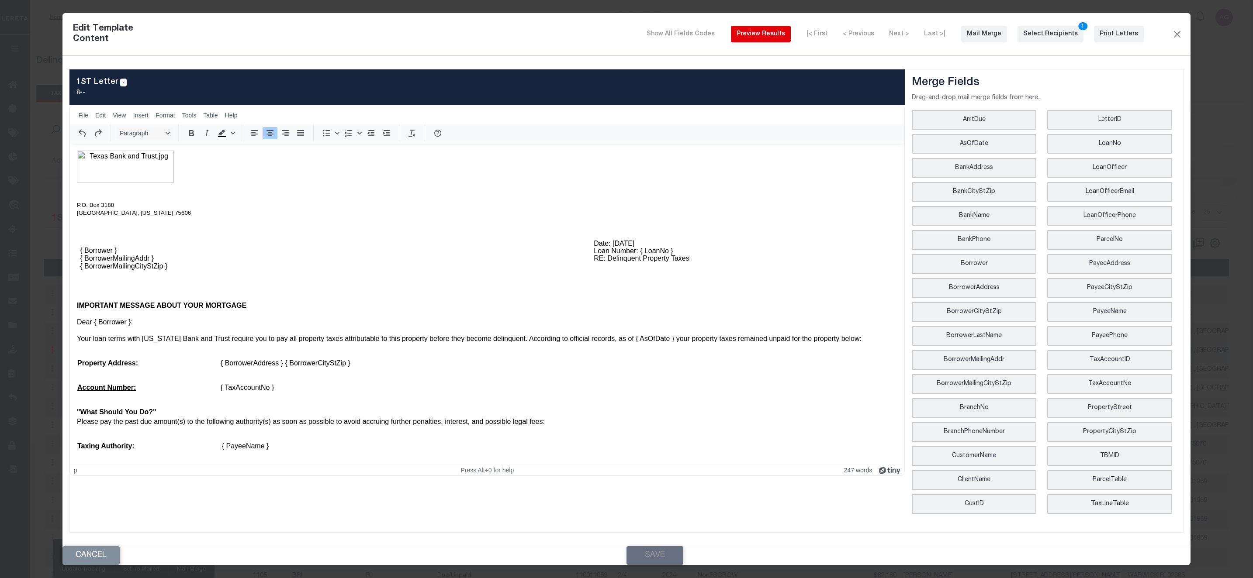
click at [778, 39] on div "Preview Results" at bounding box center [760, 34] width 48 height 9
click at [1005, 42] on button "Mail Merge" at bounding box center [984, 34] width 46 height 17
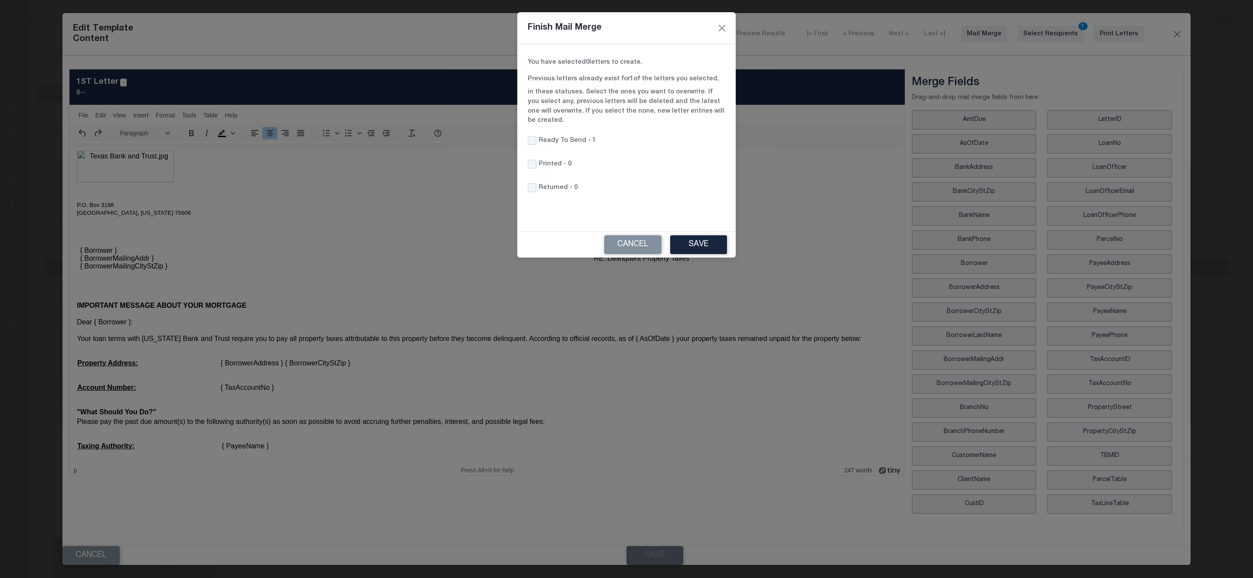
drag, startPoint x: 694, startPoint y: 235, endPoint x: 590, endPoint y: 164, distance: 126.1
click at [597, 165] on div "Finish Mail Merge You have selected 0 letters to create. Previous letters alrea…" at bounding box center [626, 134] width 218 height 245
click at [569, 124] on div "Previous letters already exist for 1 of the letters you selected, in these stat…" at bounding box center [626, 106] width 211 height 62
click at [577, 136] on label "Ready To Send -" at bounding box center [565, 141] width 52 height 10
click at [536, 136] on input "Ready To Send -" at bounding box center [532, 140] width 9 height 9
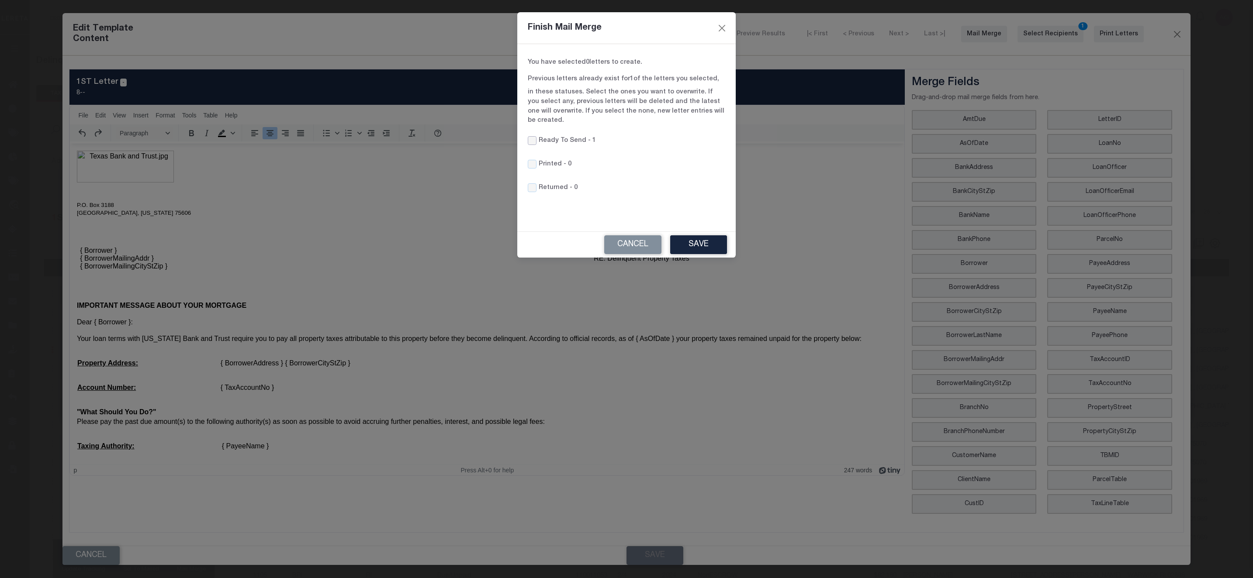
checkbox input "true"
click at [698, 235] on button "Save" at bounding box center [698, 244] width 57 height 19
click at [629, 235] on button "Cancel" at bounding box center [632, 244] width 57 height 19
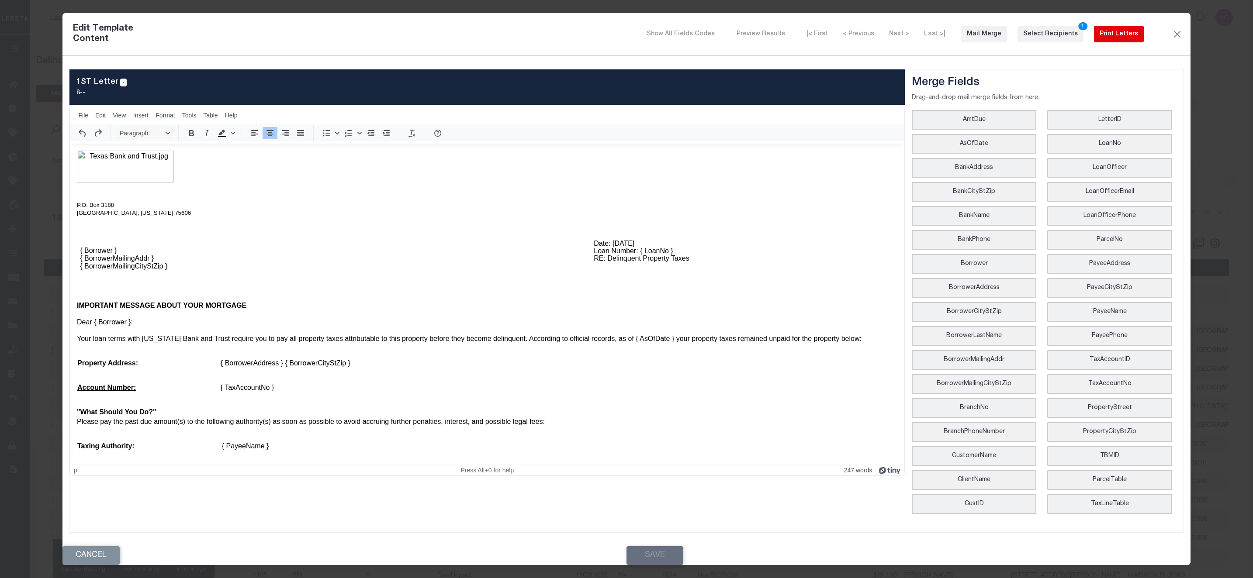
click at [1111, 38] on div "Print Letters" at bounding box center [1118, 34] width 38 height 9
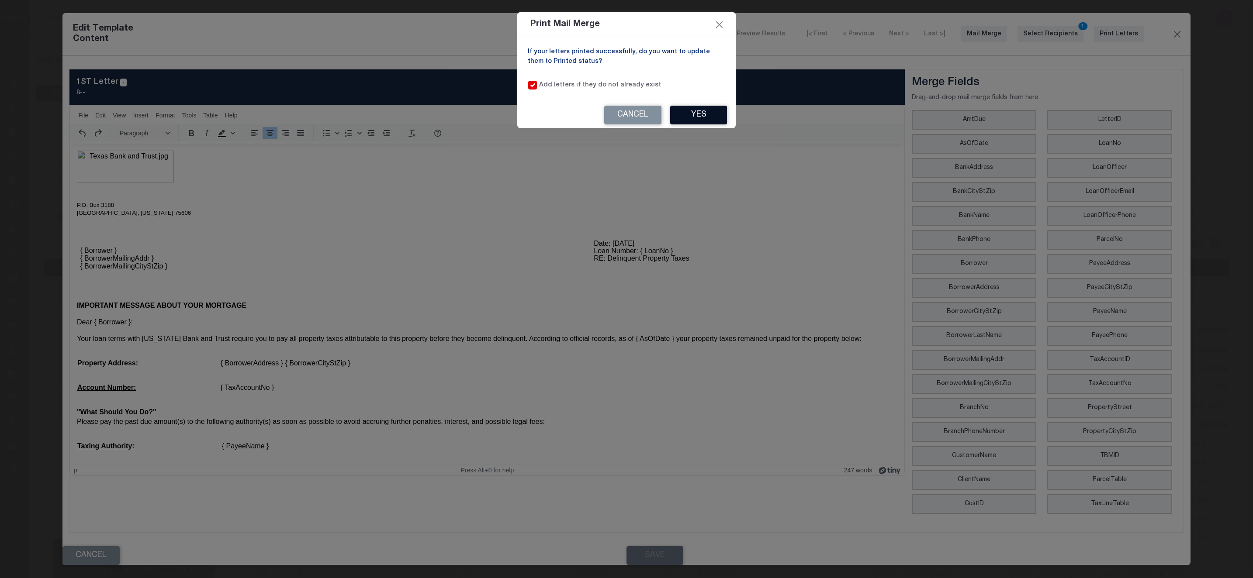
click at [700, 107] on button "Yes" at bounding box center [698, 115] width 57 height 19
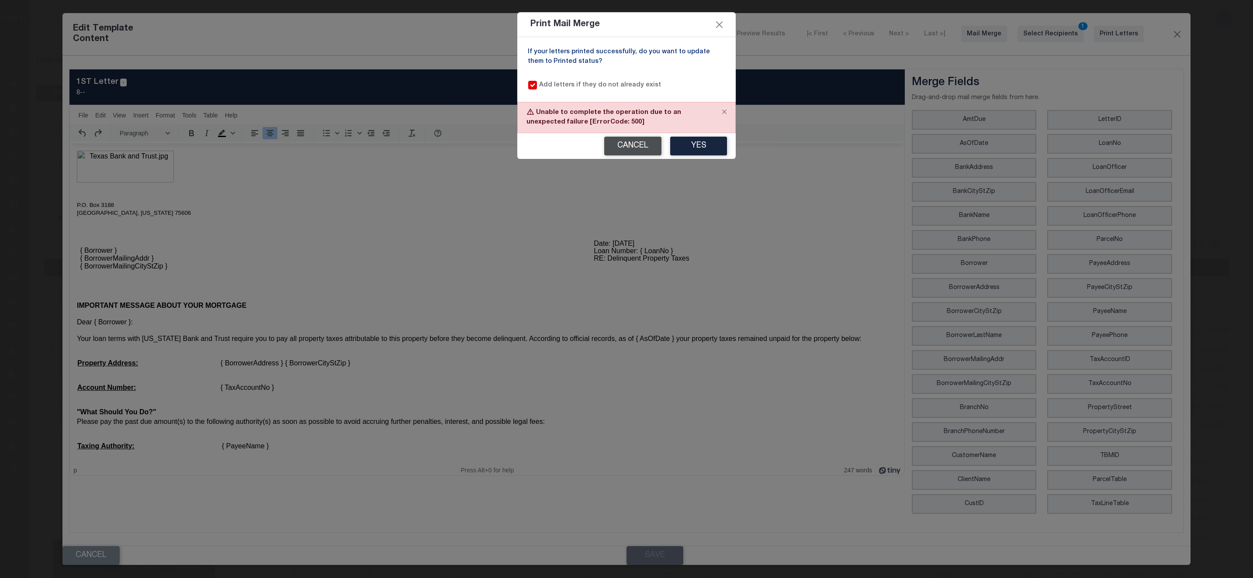
click at [638, 142] on button "Cancel" at bounding box center [632, 146] width 57 height 19
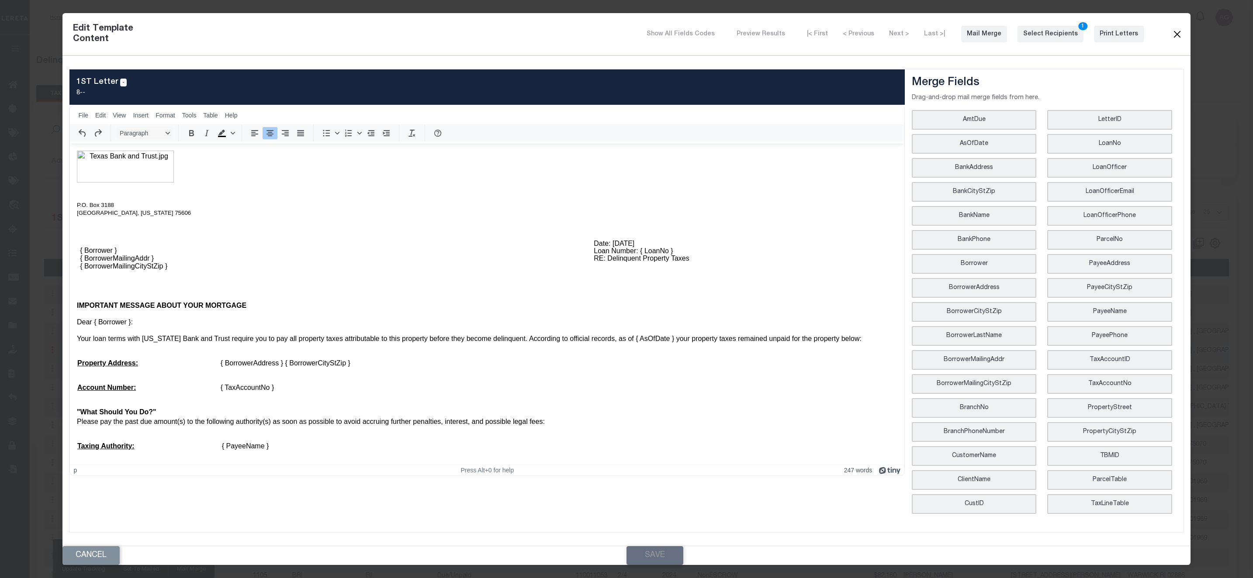
click at [1178, 35] on button "Close" at bounding box center [1176, 33] width 10 height 11
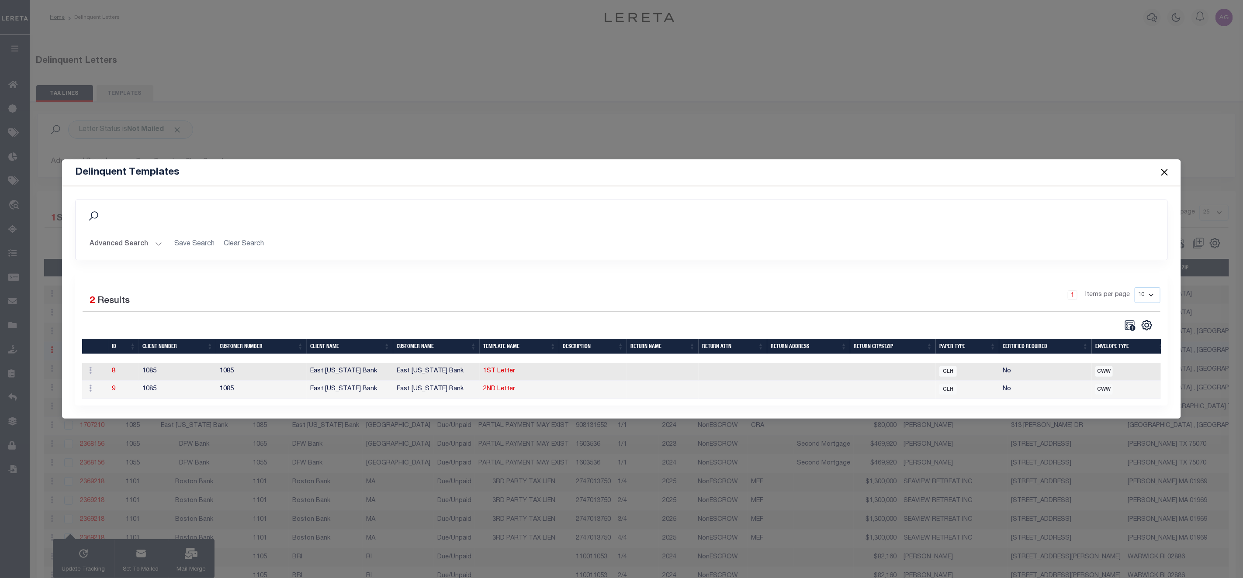
click at [1166, 169] on button "Close" at bounding box center [1164, 172] width 11 height 11
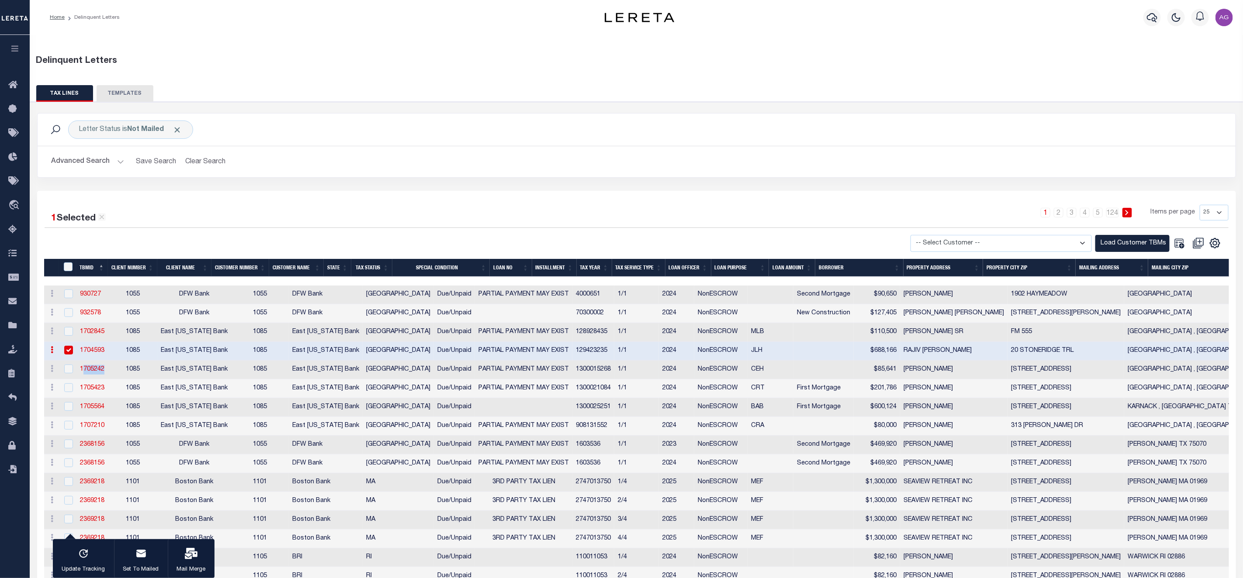
drag, startPoint x: 108, startPoint y: 374, endPoint x: 75, endPoint y: 375, distance: 32.8
click at [75, 375] on tr "History Delete 1705242 1085 East Texas Bank 1085 East Texas Bank TX Due/Unpaid …" at bounding box center [960, 370] width 1833 height 19
copy link "1705242"
click at [100, 373] on link "1705242" at bounding box center [92, 369] width 24 height 6
checkbox input "true"
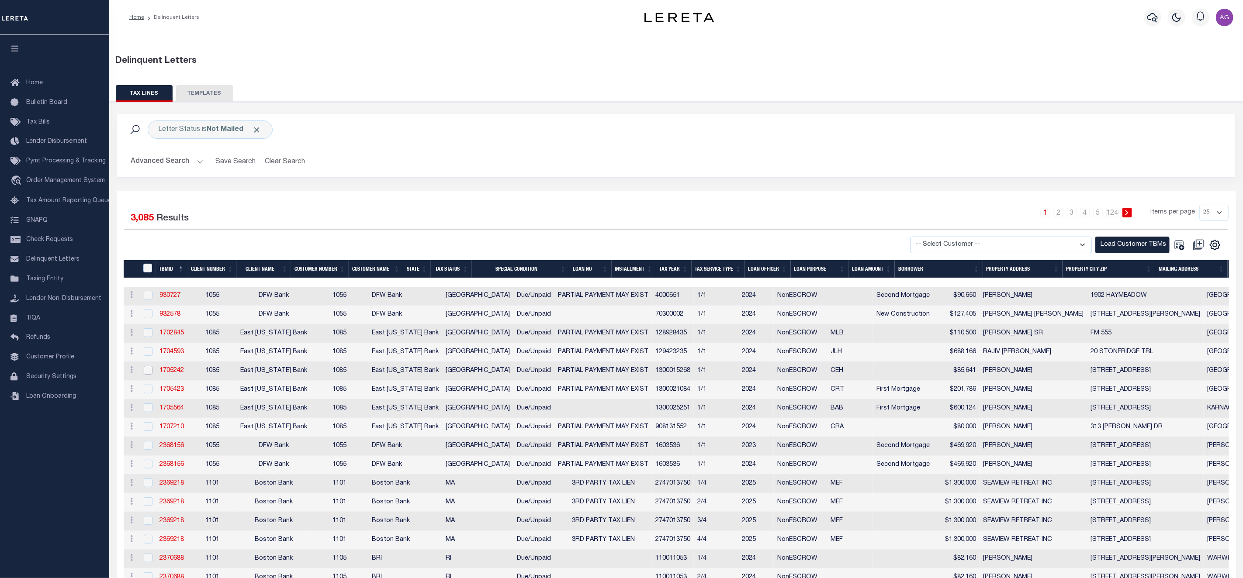
click at [146, 373] on input "checkbox" at bounding box center [148, 370] width 9 height 9
checkbox input "true"
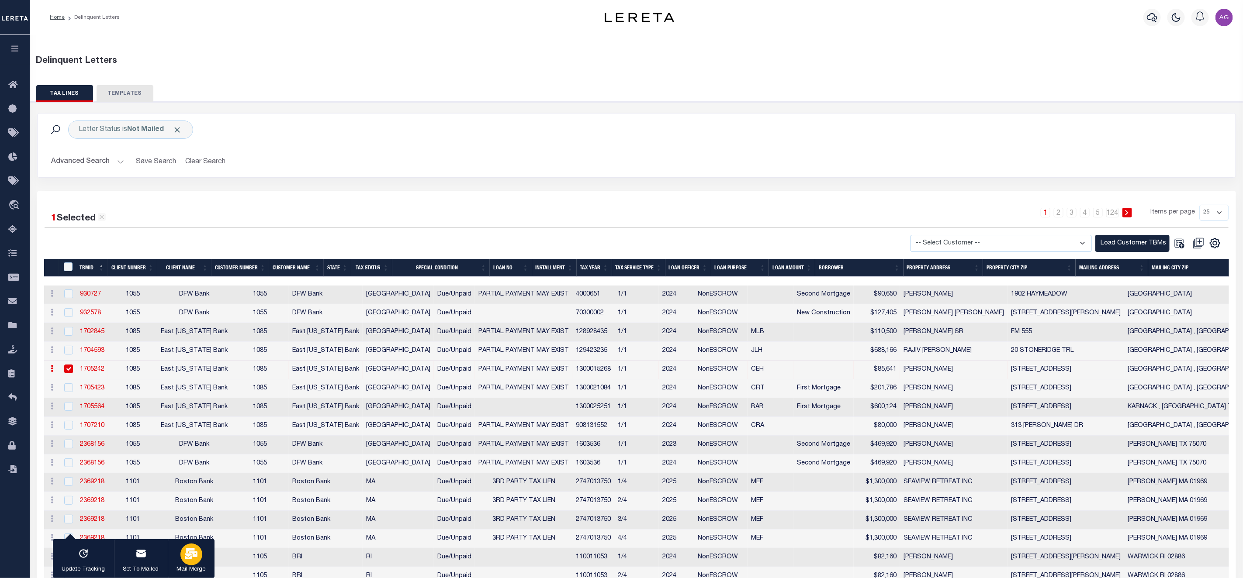
click at [189, 559] on icon "button" at bounding box center [191, 553] width 13 height 11
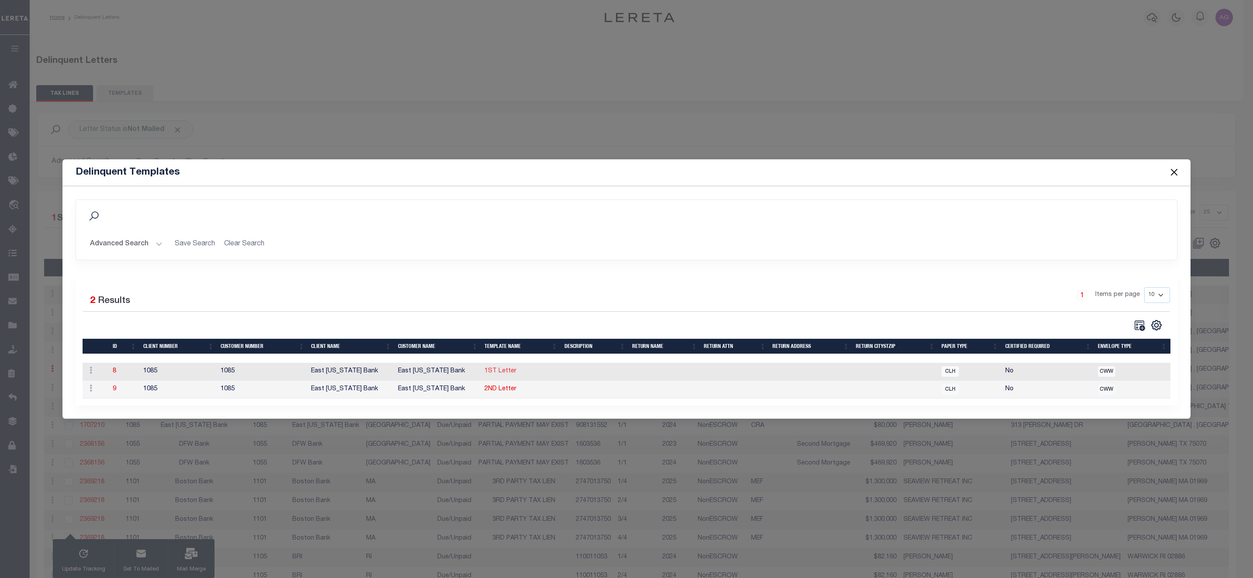
click at [497, 370] on link "1ST Letter" at bounding box center [500, 371] width 32 height 6
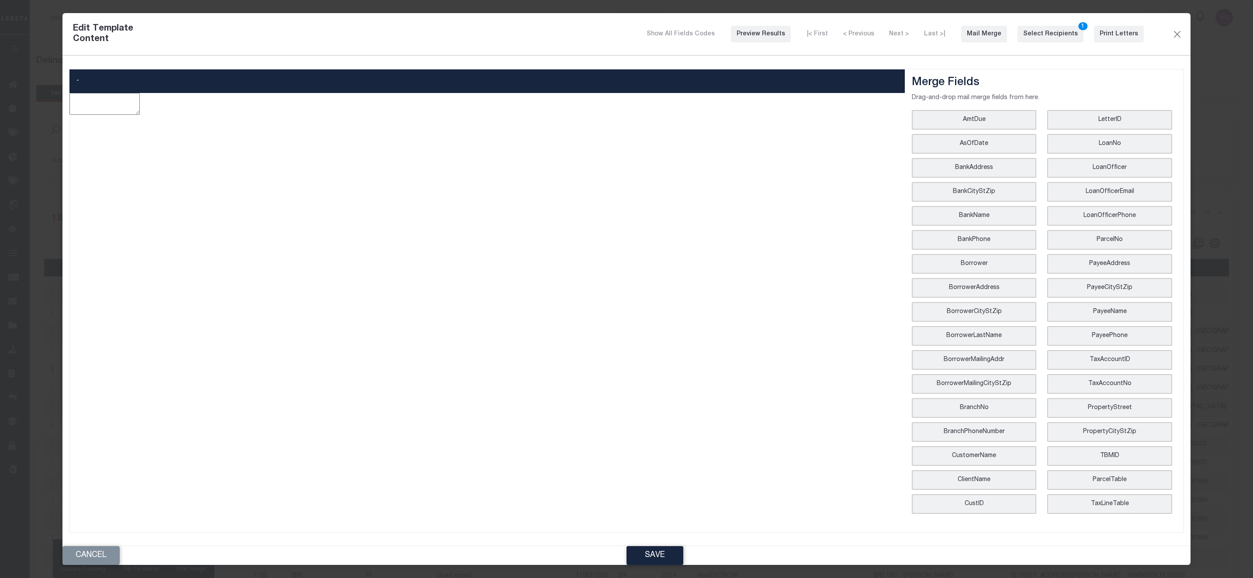
type textarea "<p style="text-align: center;"><img style="float: left;" title="Texas Bank and …"
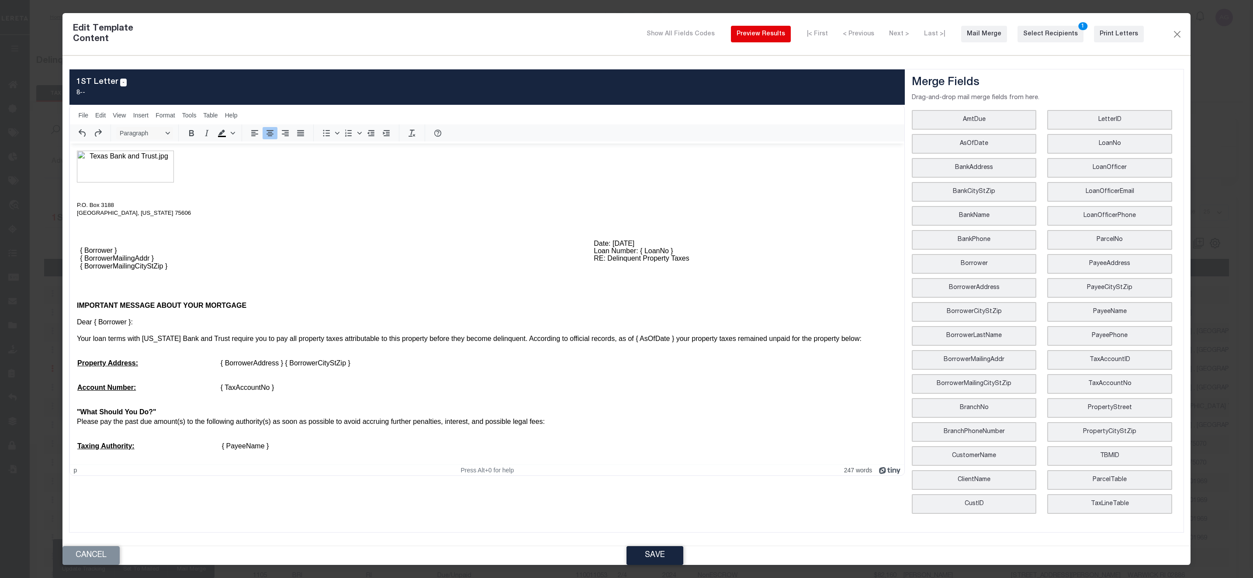
click at [783, 39] on div "Preview Results" at bounding box center [760, 34] width 48 height 9
click at [1167, 31] on div "Show All Fields Codes Preview Results |< First < Previous Next > Last >| Mail M…" at bounding box center [667, 34] width 1008 height 17
click at [1180, 33] on button "Close" at bounding box center [1176, 33] width 10 height 11
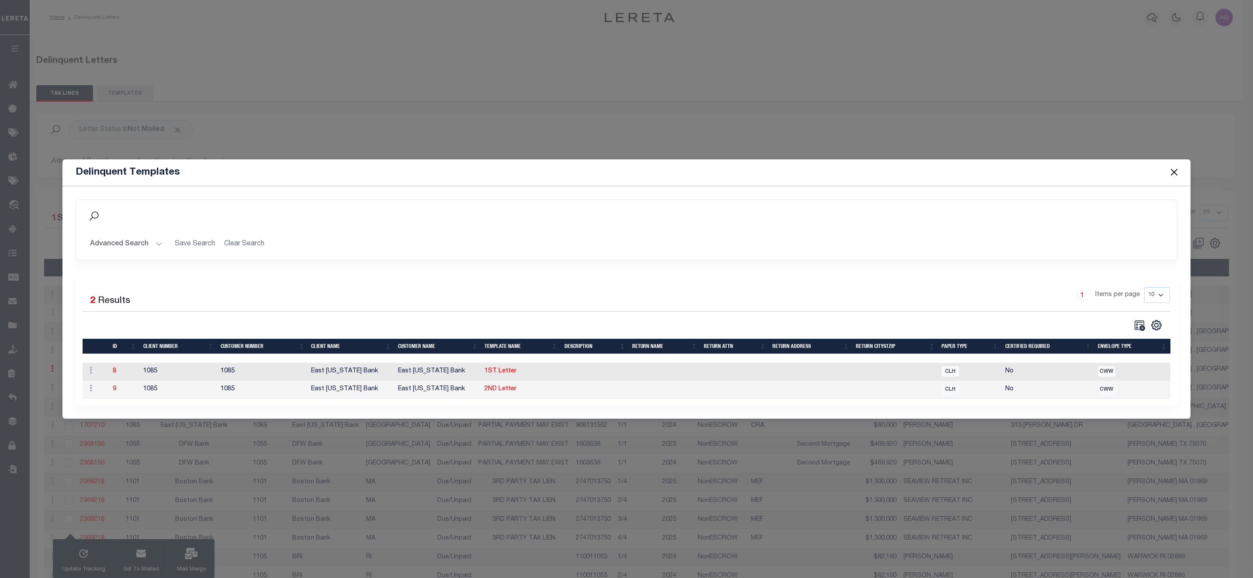
click at [1171, 168] on button "Close" at bounding box center [1173, 172] width 11 height 11
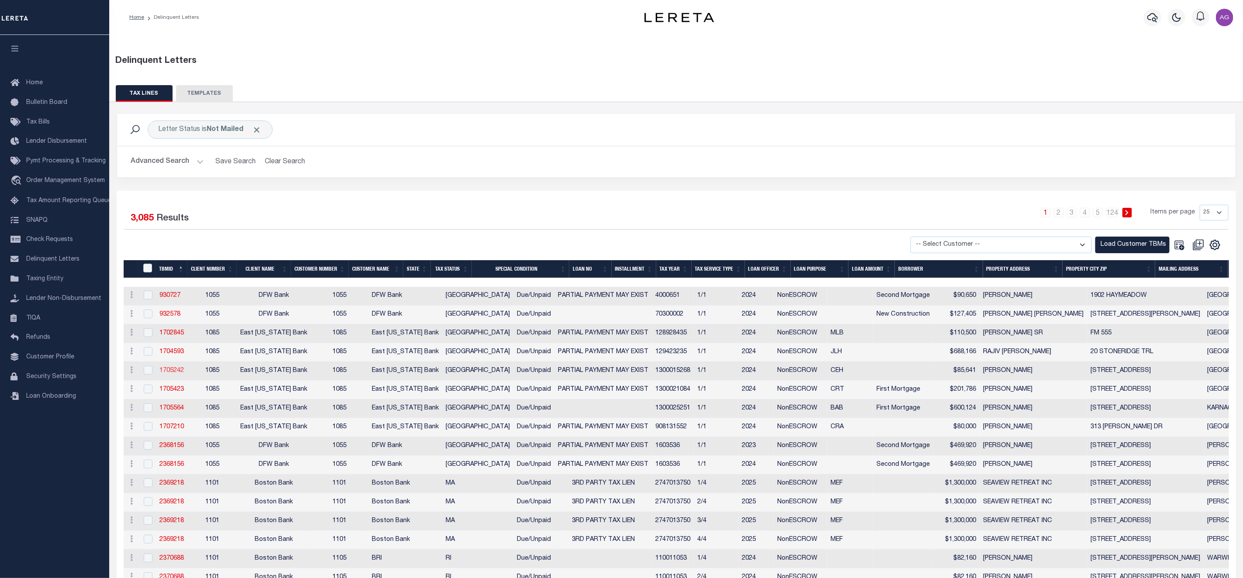
click at [174, 374] on link "1705242" at bounding box center [171, 371] width 24 height 6
checkbox input "true"
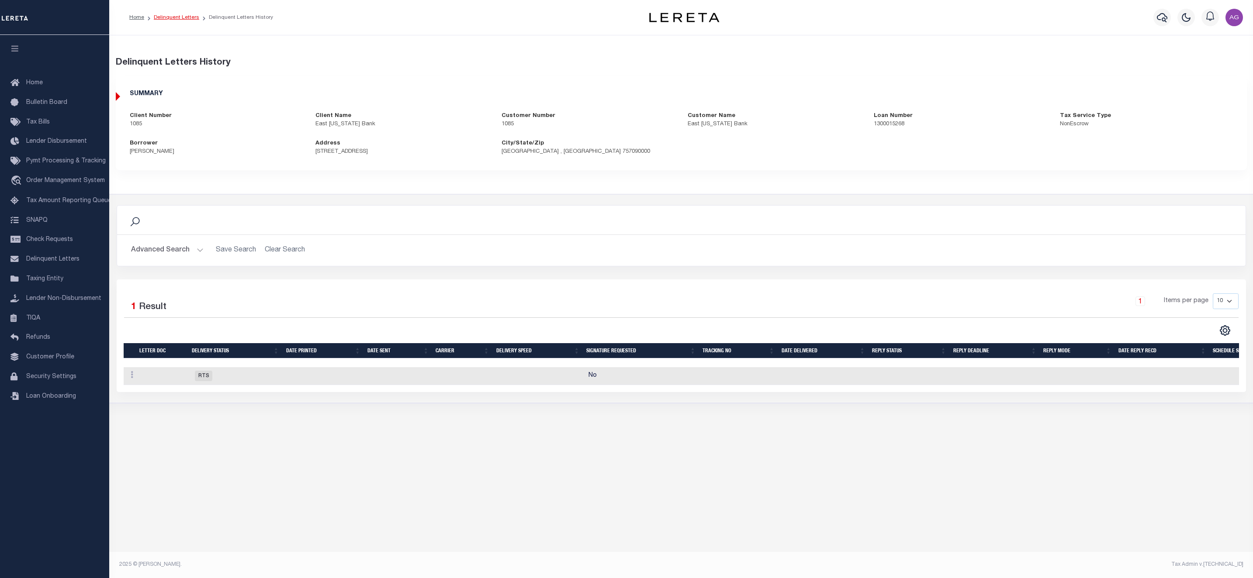
click at [182, 20] on link "Delinquent Letters" at bounding box center [176, 17] width 45 height 5
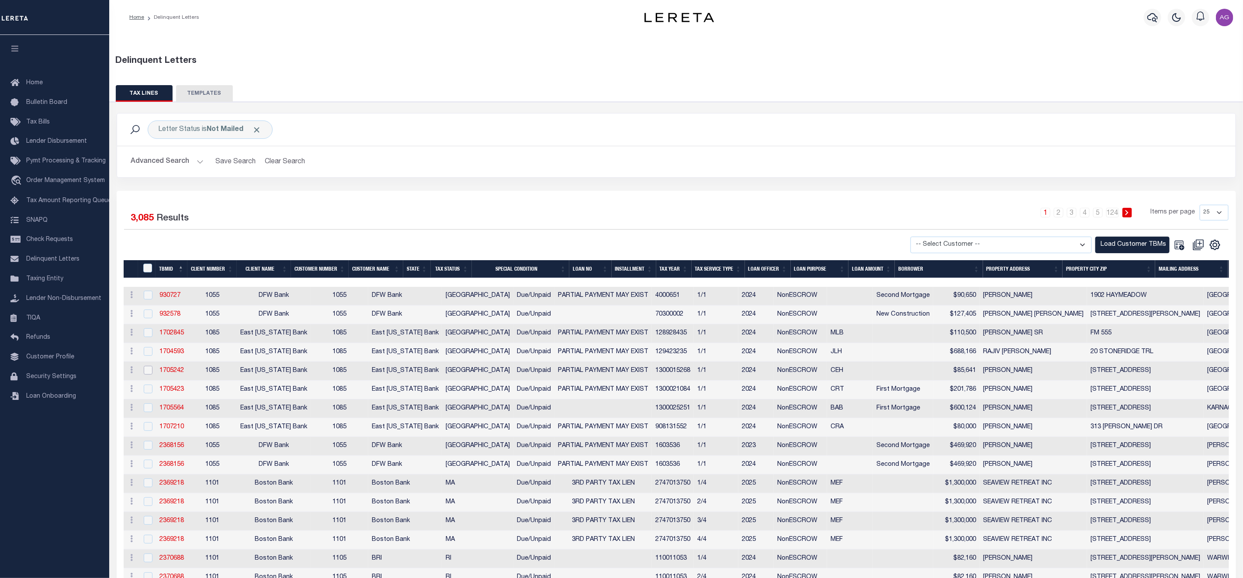
click at [147, 373] on input "checkbox" at bounding box center [148, 370] width 9 height 9
checkbox input "true"
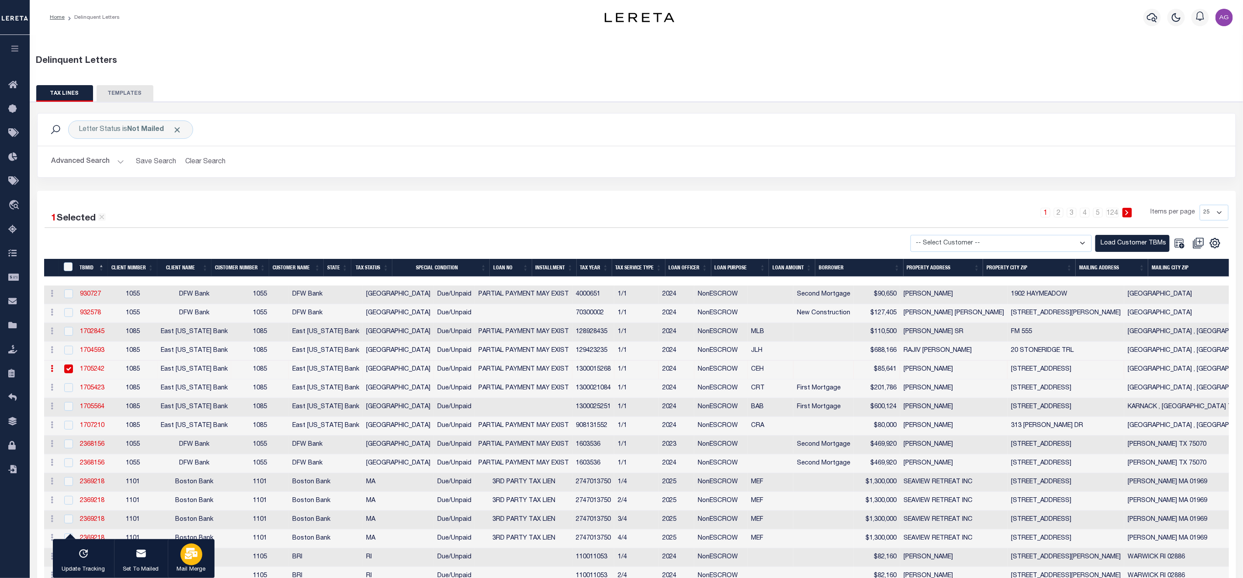
click at [194, 559] on icon "button" at bounding box center [191, 553] width 13 height 11
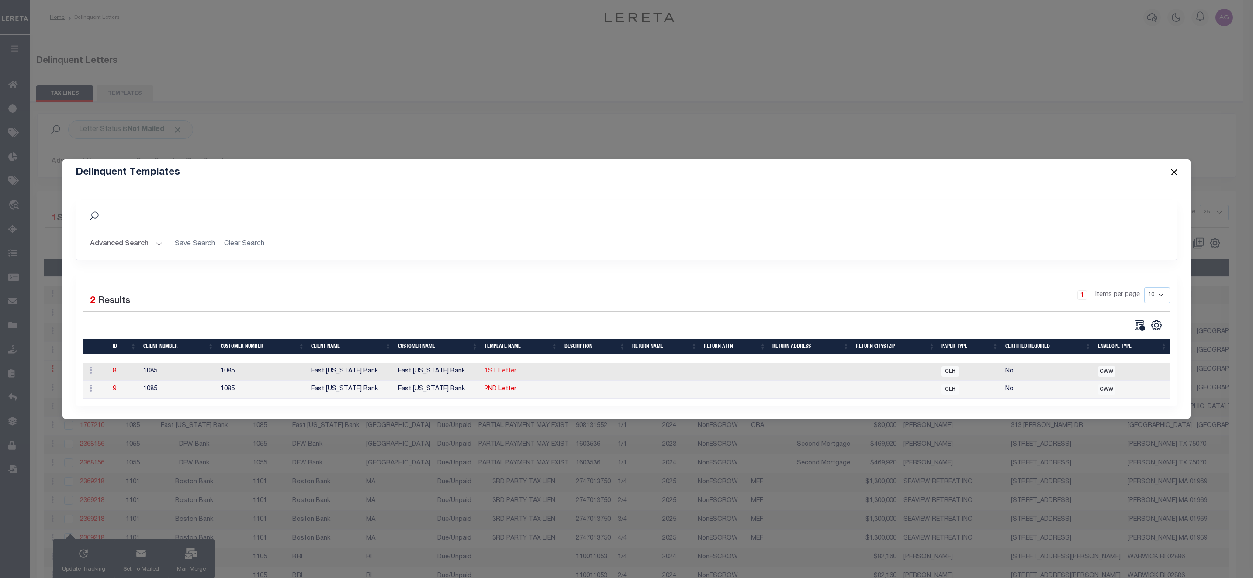
click at [502, 370] on link "1ST Letter" at bounding box center [500, 371] width 32 height 6
type textarea "<p style="text-align: center;"><img style="float: left;" title="[US_STATE] Bank…"
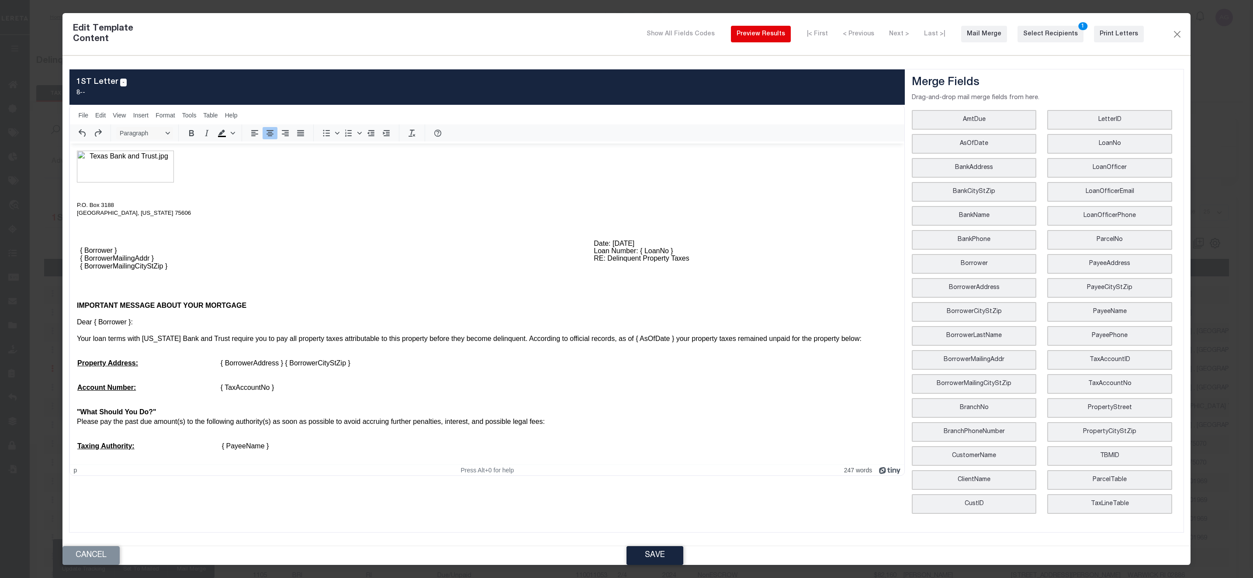
click at [787, 31] on button "Preview Results" at bounding box center [761, 34] width 60 height 17
click at [1110, 38] on div "Print Letters" at bounding box center [1118, 34] width 38 height 9
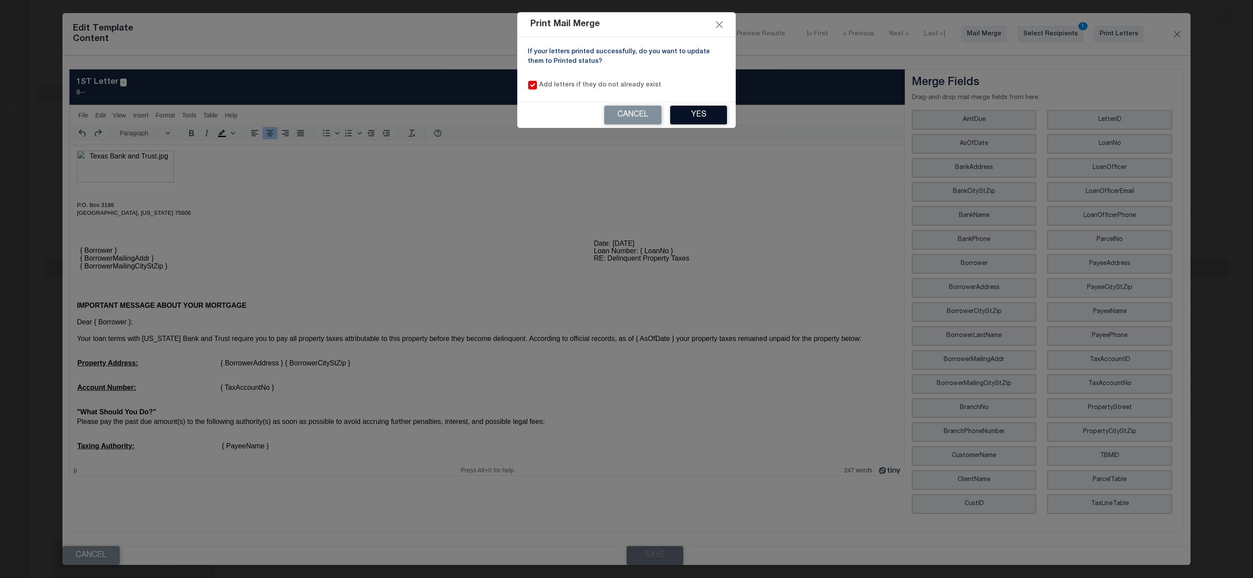
click at [717, 107] on button "Yes" at bounding box center [698, 115] width 57 height 19
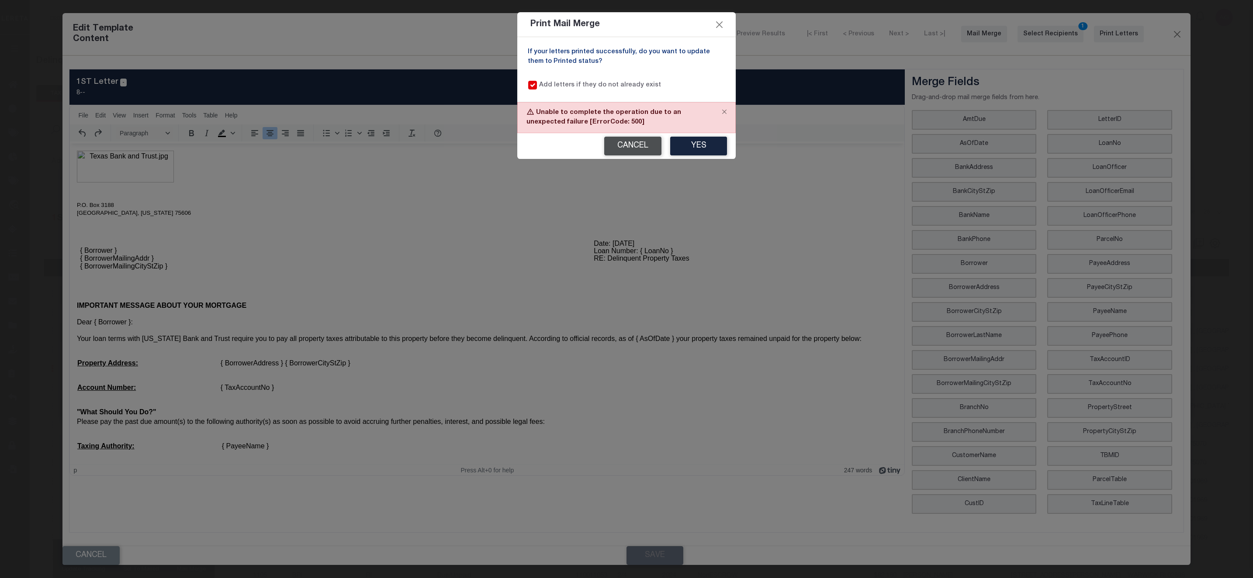
click at [641, 146] on button "Cancel" at bounding box center [632, 146] width 57 height 19
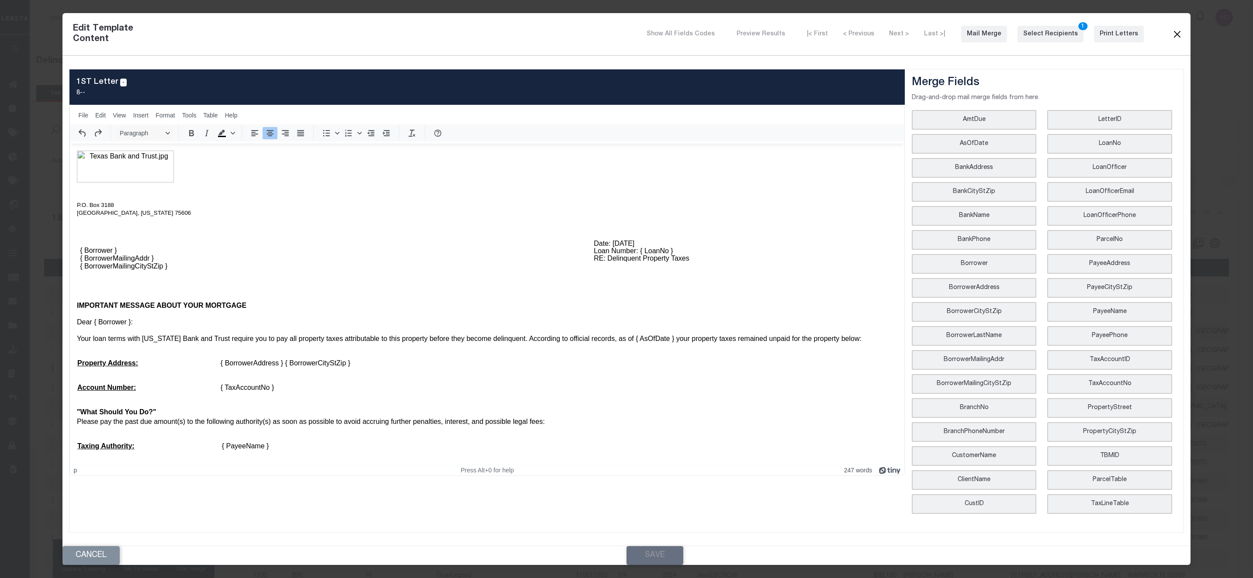
click at [1171, 36] on button "Close" at bounding box center [1176, 33] width 10 height 11
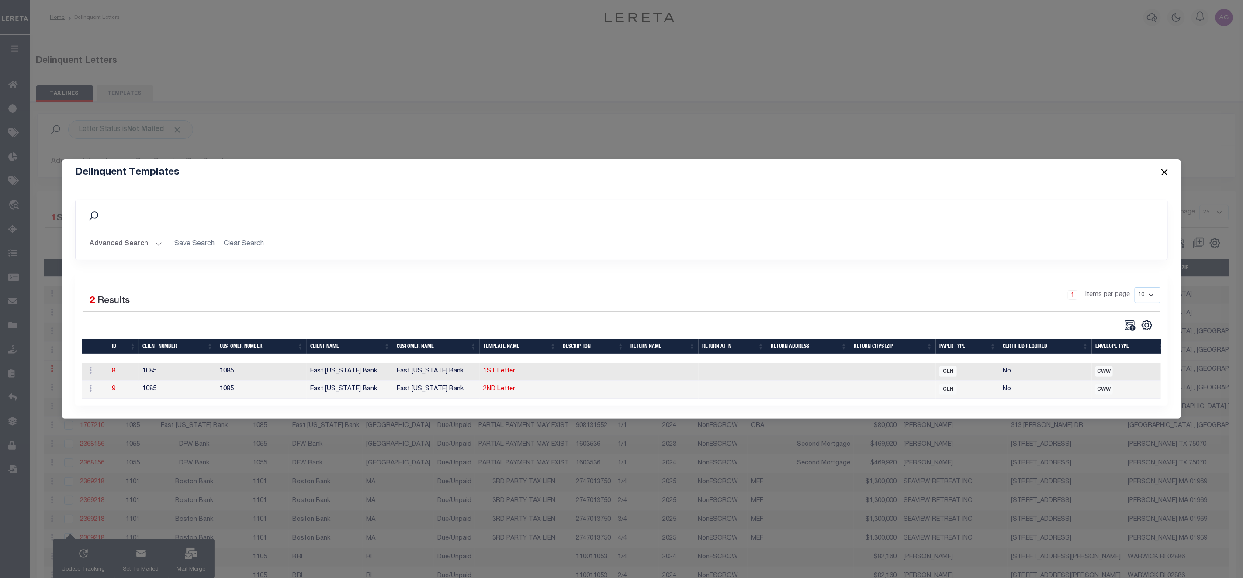
click at [1161, 167] on button "Close" at bounding box center [1164, 172] width 11 height 11
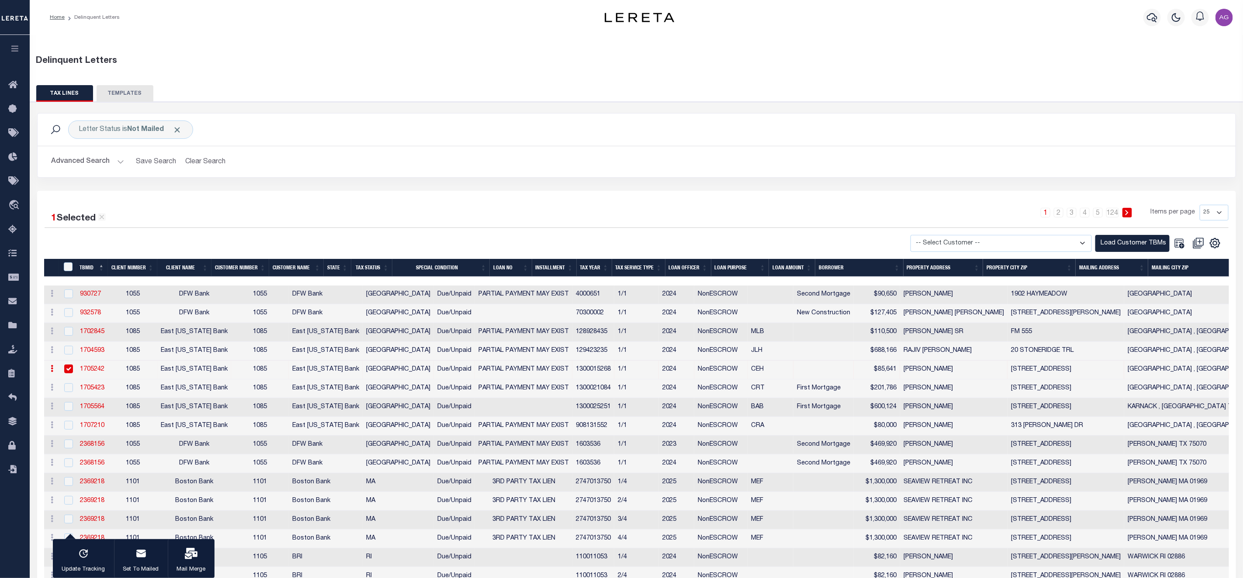
click at [67, 370] on input "checkbox" at bounding box center [68, 369] width 9 height 9
checkbox input "false"
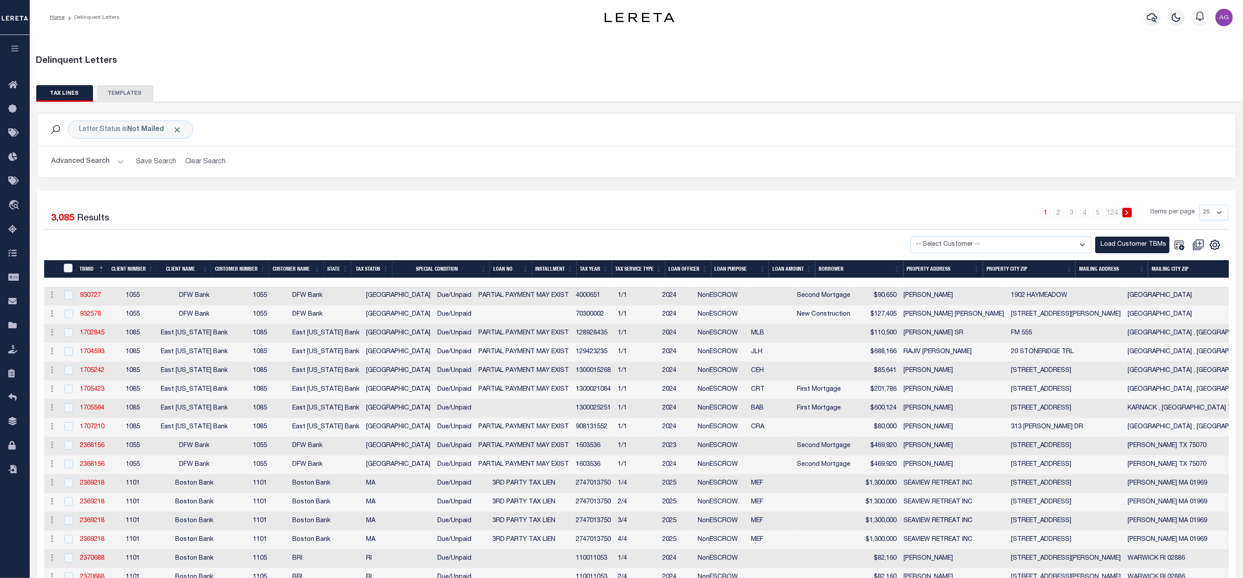
drag, startPoint x: 287, startPoint y: 283, endPoint x: 338, endPoint y: 283, distance: 51.5
click at [338, 283] on div at bounding box center [812, 282] width 1536 height 9
drag, startPoint x: 109, startPoint y: 436, endPoint x: 80, endPoint y: 434, distance: 29.4
click at [80, 434] on tr "History Delete 1707210 1085 East Texas Bank 1085 East Texas Bank TX Due/Unpaid …" at bounding box center [960, 427] width 1833 height 19
copy link "1707210"
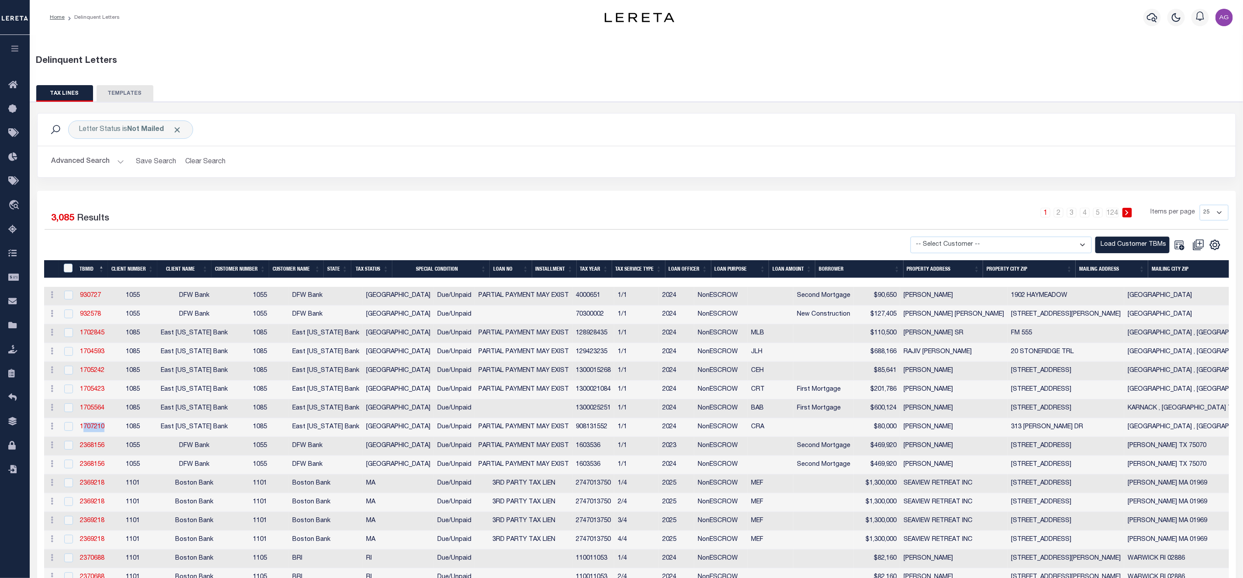
click at [97, 436] on td "1707210" at bounding box center [91, 427] width 31 height 19
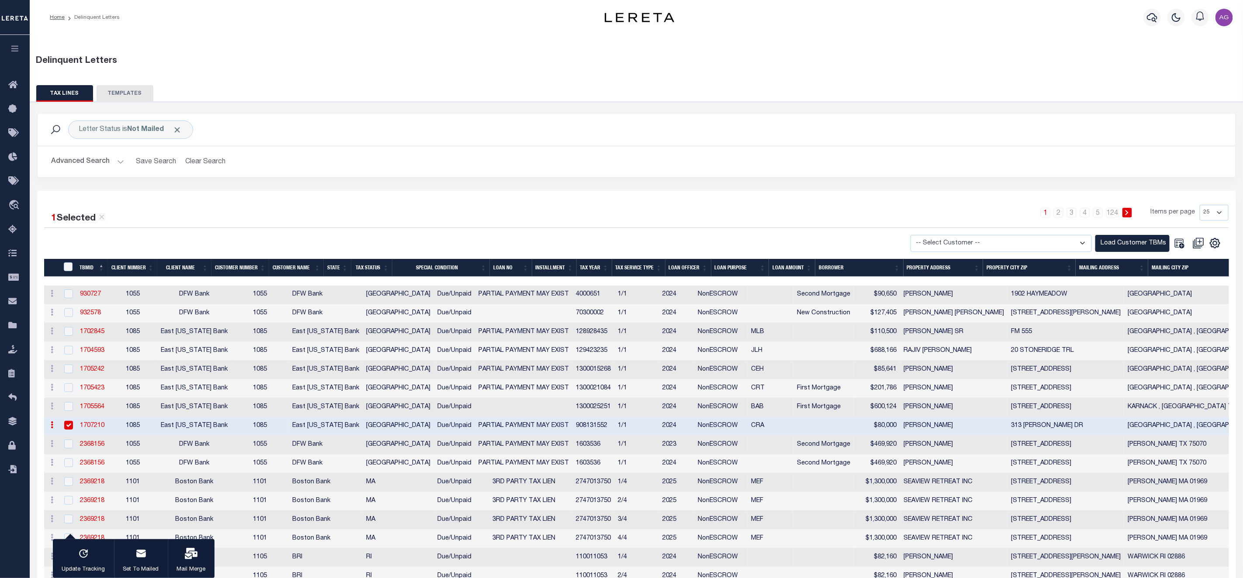
click at [93, 429] on link "1707210" at bounding box center [92, 426] width 24 height 6
checkbox input "false"
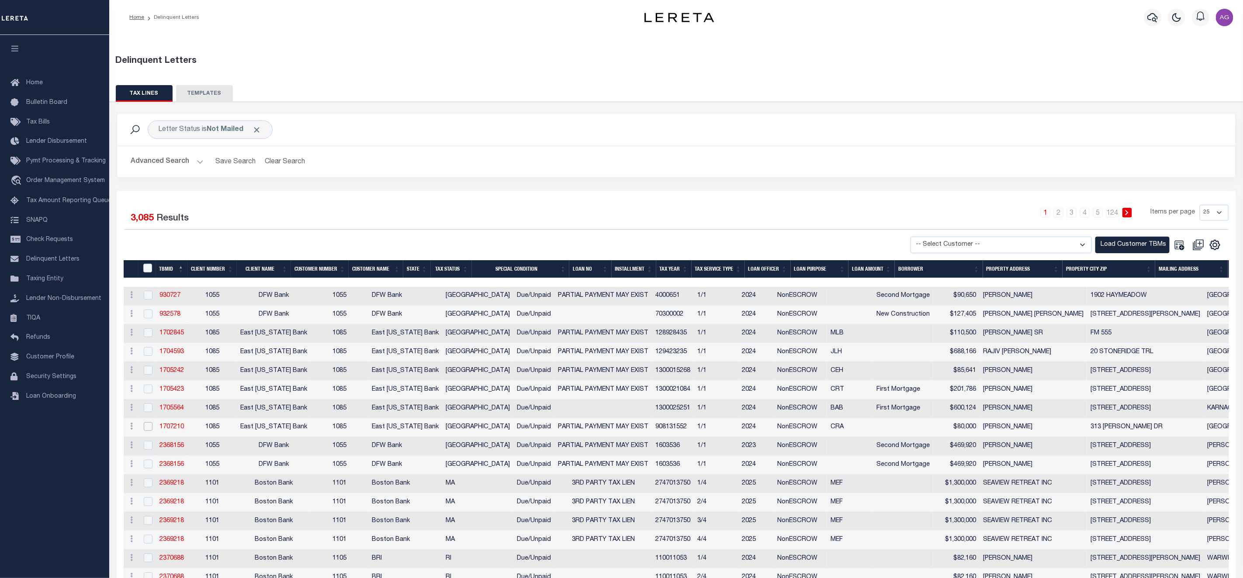
click at [148, 431] on input "checkbox" at bounding box center [148, 426] width 9 height 9
checkbox input "true"
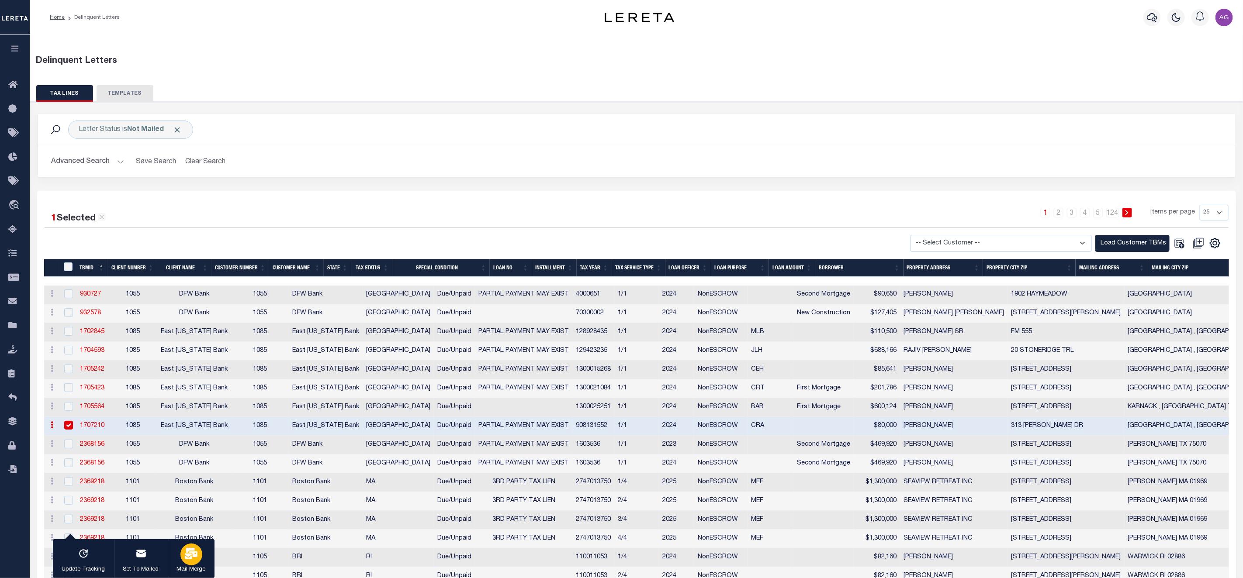
click at [185, 557] on icon "button" at bounding box center [191, 553] width 13 height 11
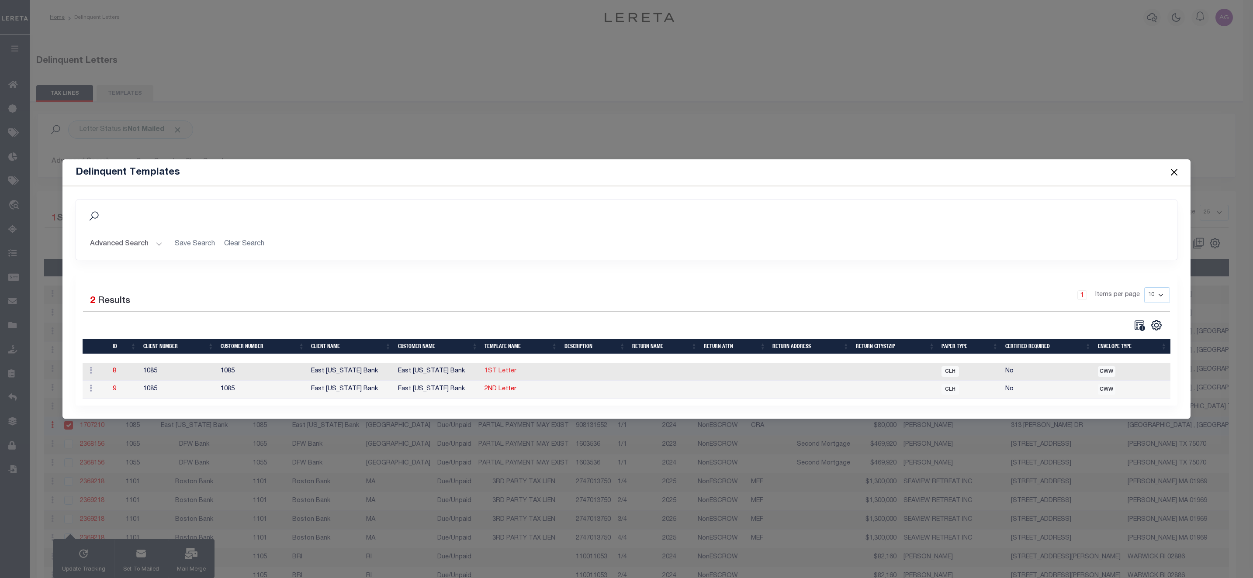
click at [497, 368] on link "1ST Letter" at bounding box center [500, 371] width 32 height 6
type textarea "<p style="text-align: center;"><img style="float: left;" title="[US_STATE] Bank…"
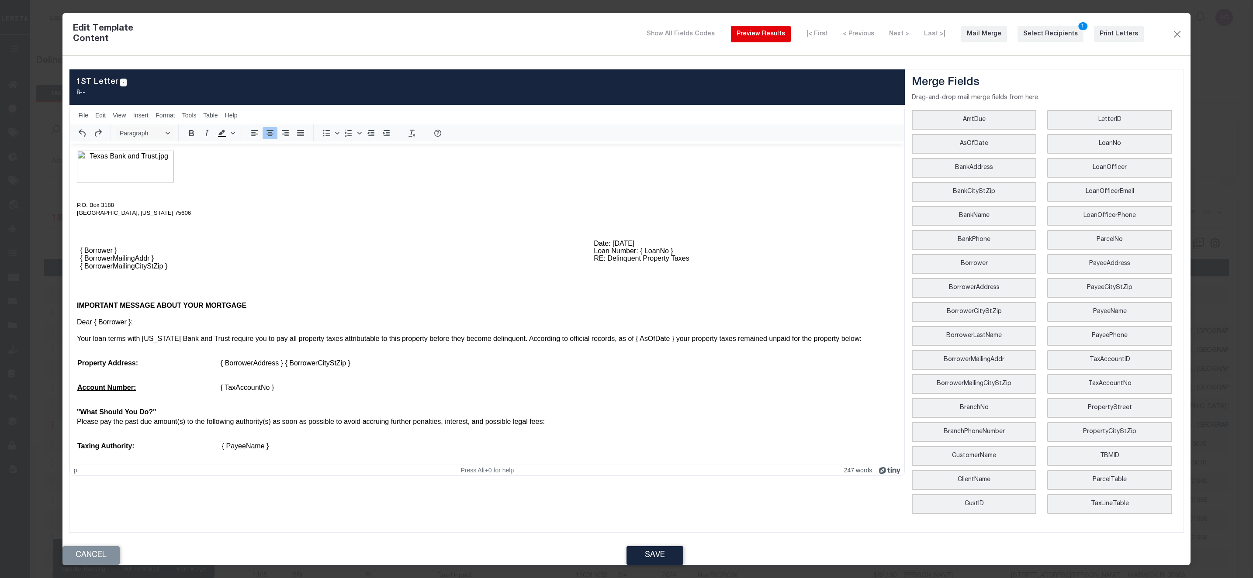
click at [763, 39] on div "Preview Results" at bounding box center [760, 34] width 48 height 9
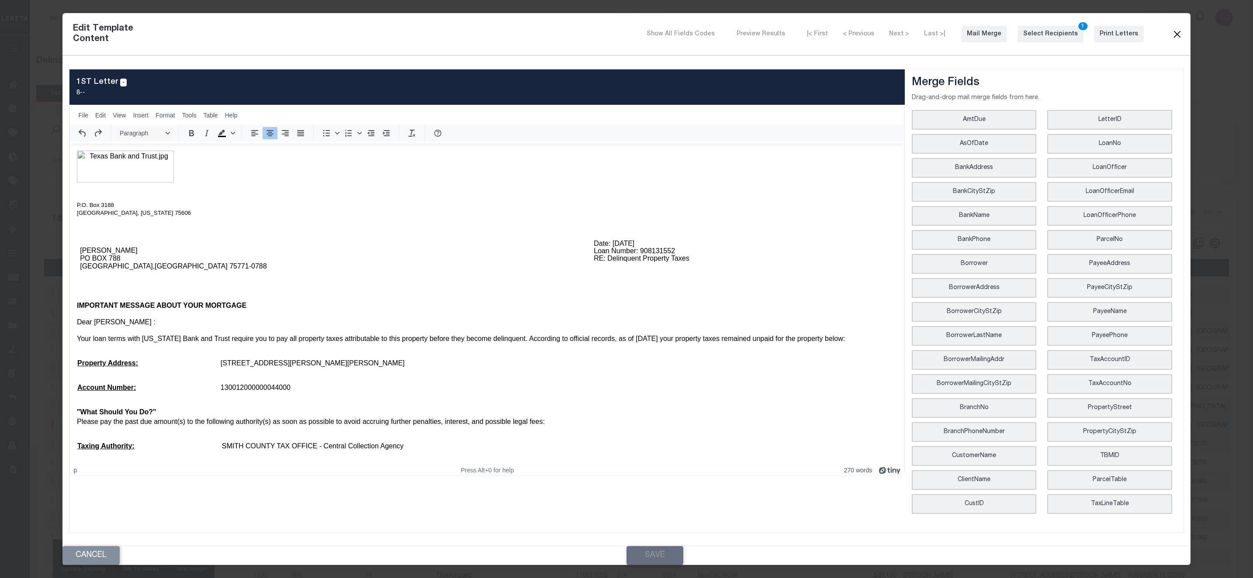
click at [1180, 40] on button "Close" at bounding box center [1176, 33] width 10 height 11
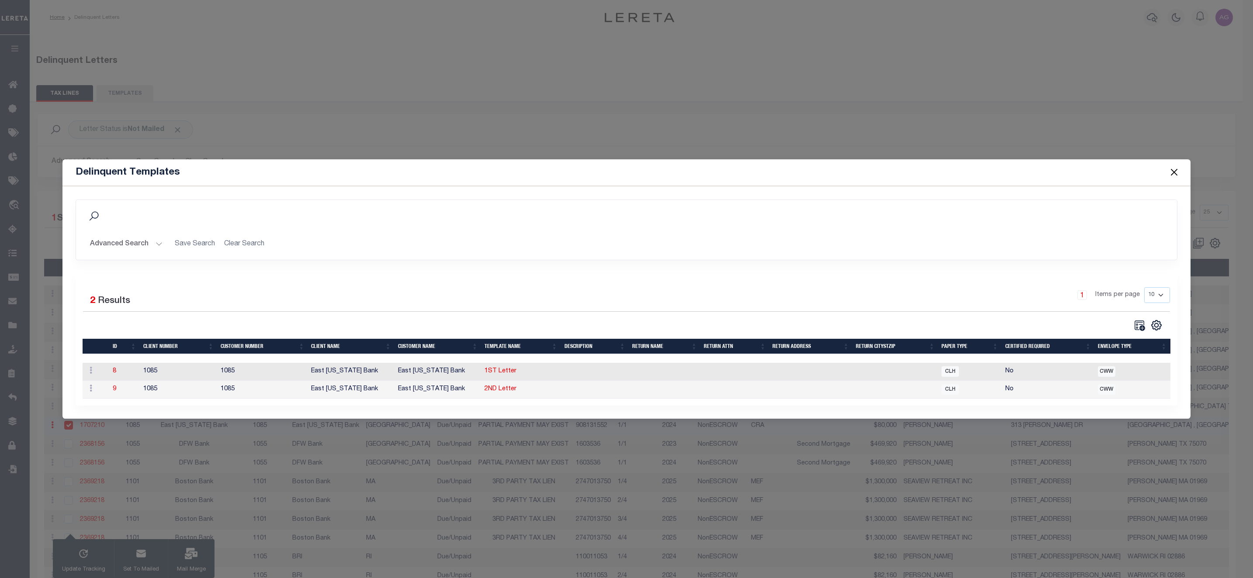
click at [1173, 167] on button "Close" at bounding box center [1173, 172] width 11 height 11
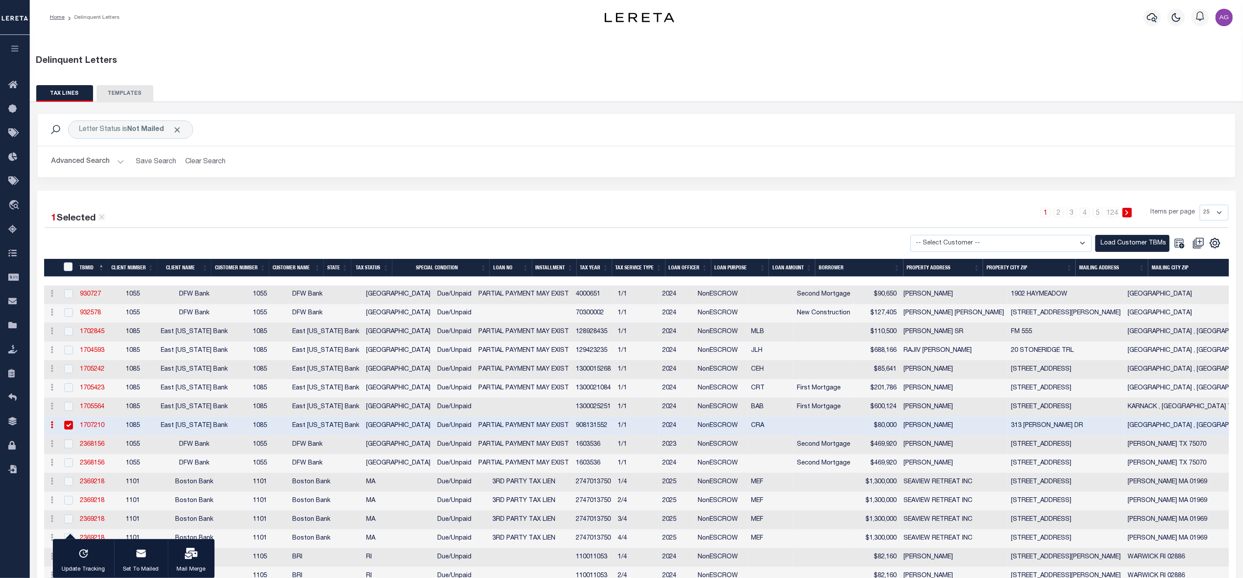
click at [69, 430] on input "checkbox" at bounding box center [68, 425] width 9 height 9
checkbox input "false"
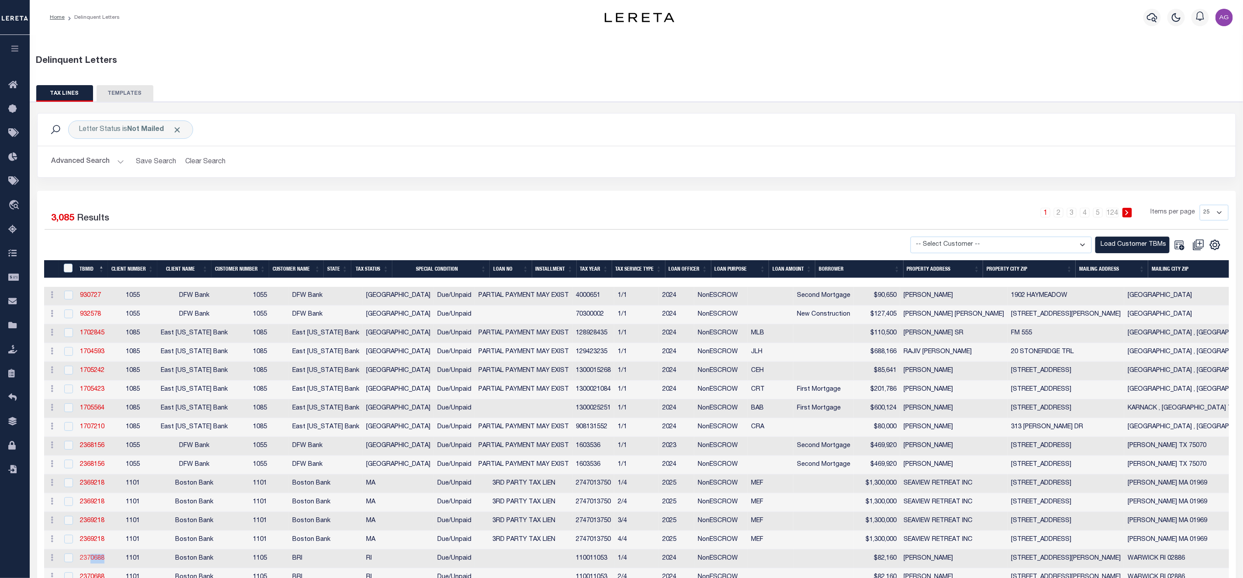
drag, startPoint x: 108, startPoint y: 566, endPoint x: 78, endPoint y: 568, distance: 30.2
click at [83, 568] on tr "History Delete 2370688 1101 Boston Bank 1105 BRI RI Due/Unpaid 110011053 1/4 20…" at bounding box center [960, 559] width 1833 height 19
copy link "370688"
click at [109, 565] on td "1101" at bounding box center [132, 559] width 49 height 19
checkbox input "true"
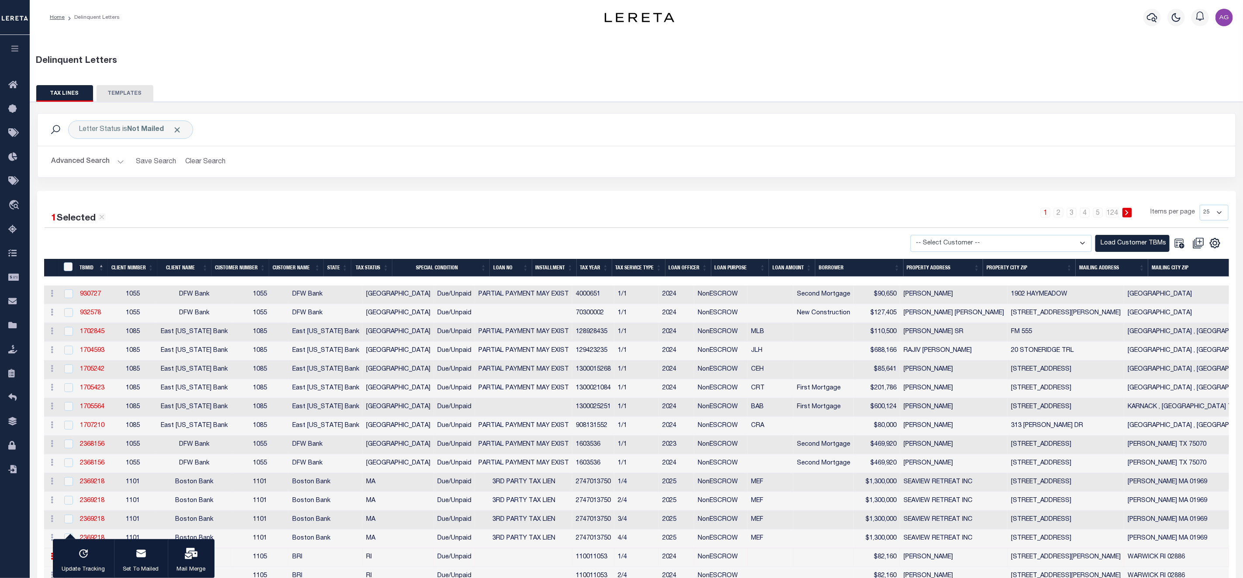
click at [269, 180] on div "Letter Status is Not Mailed Search Advanced Search Save Search Clear Search Equ…" at bounding box center [637, 152] width 1212 height 78
click at [70, 292] on input "checkbox" at bounding box center [68, 294] width 9 height 9
click at [70, 294] on input "checkbox" at bounding box center [68, 294] width 9 height 9
checkbox input "false"
click at [189, 560] on div "button" at bounding box center [191, 555] width 22 height 22
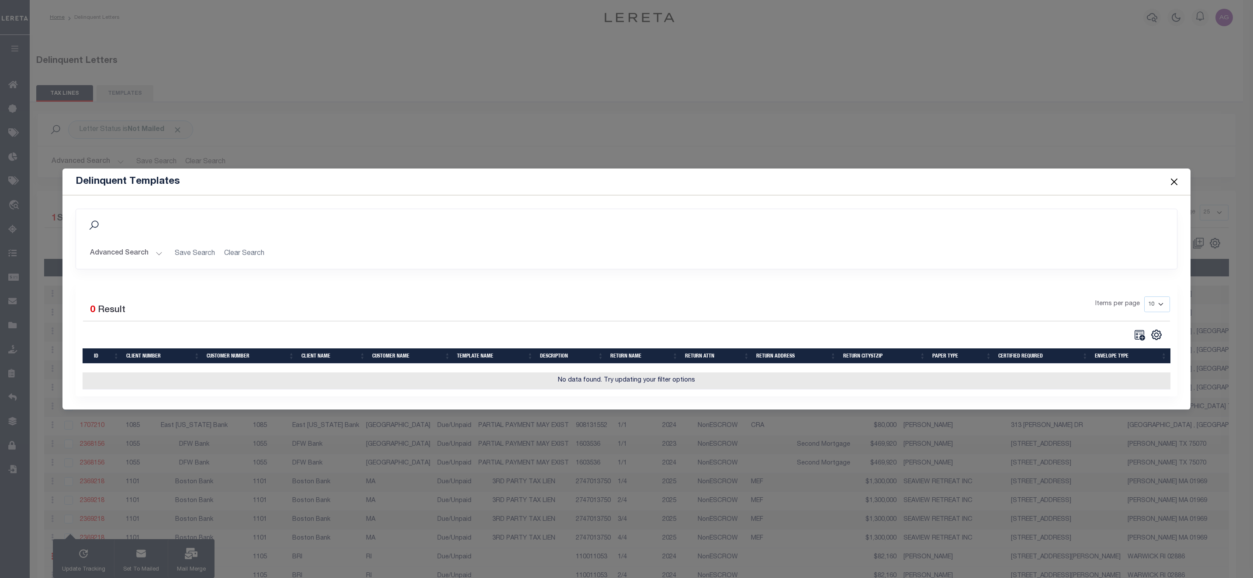
click at [1176, 177] on button "Close" at bounding box center [1173, 181] width 11 height 11
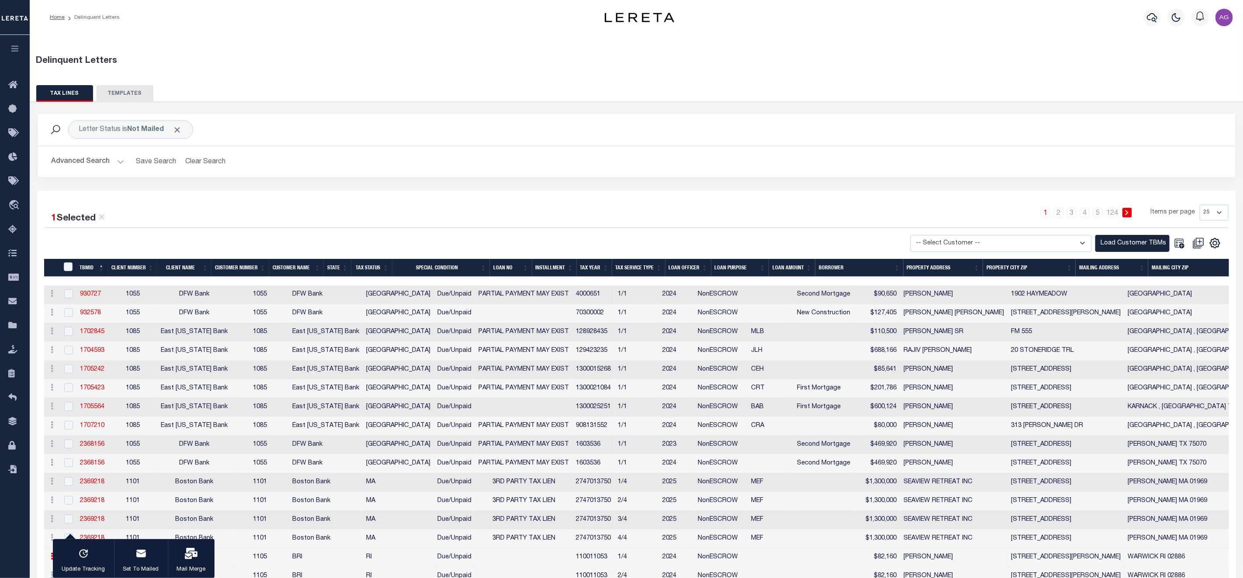
click at [289, 562] on td "BRI" at bounding box center [326, 558] width 74 height 19
checkbox input "false"
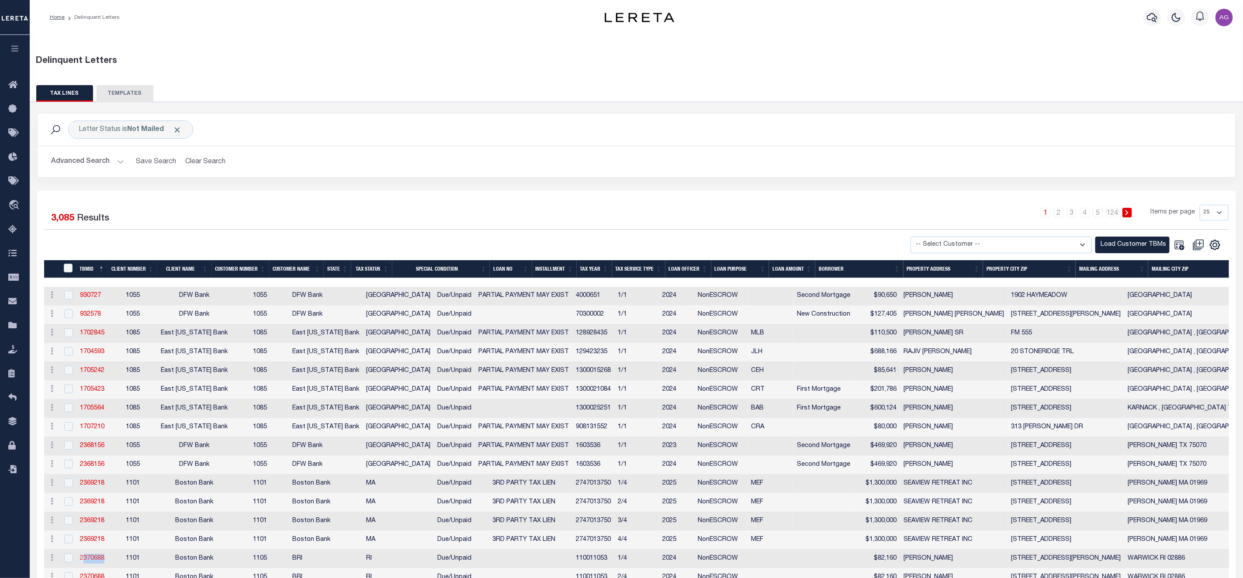
drag, startPoint x: 110, startPoint y: 565, endPoint x: 80, endPoint y: 564, distance: 29.7
click at [80, 564] on tr "History Delete 2370688 1101 Boston Bank 1105 BRI RI Due/Unpaid 110011053 1/4 20…" at bounding box center [960, 559] width 1833 height 19
copy link "2370688"
